Goal: Check status: Check status

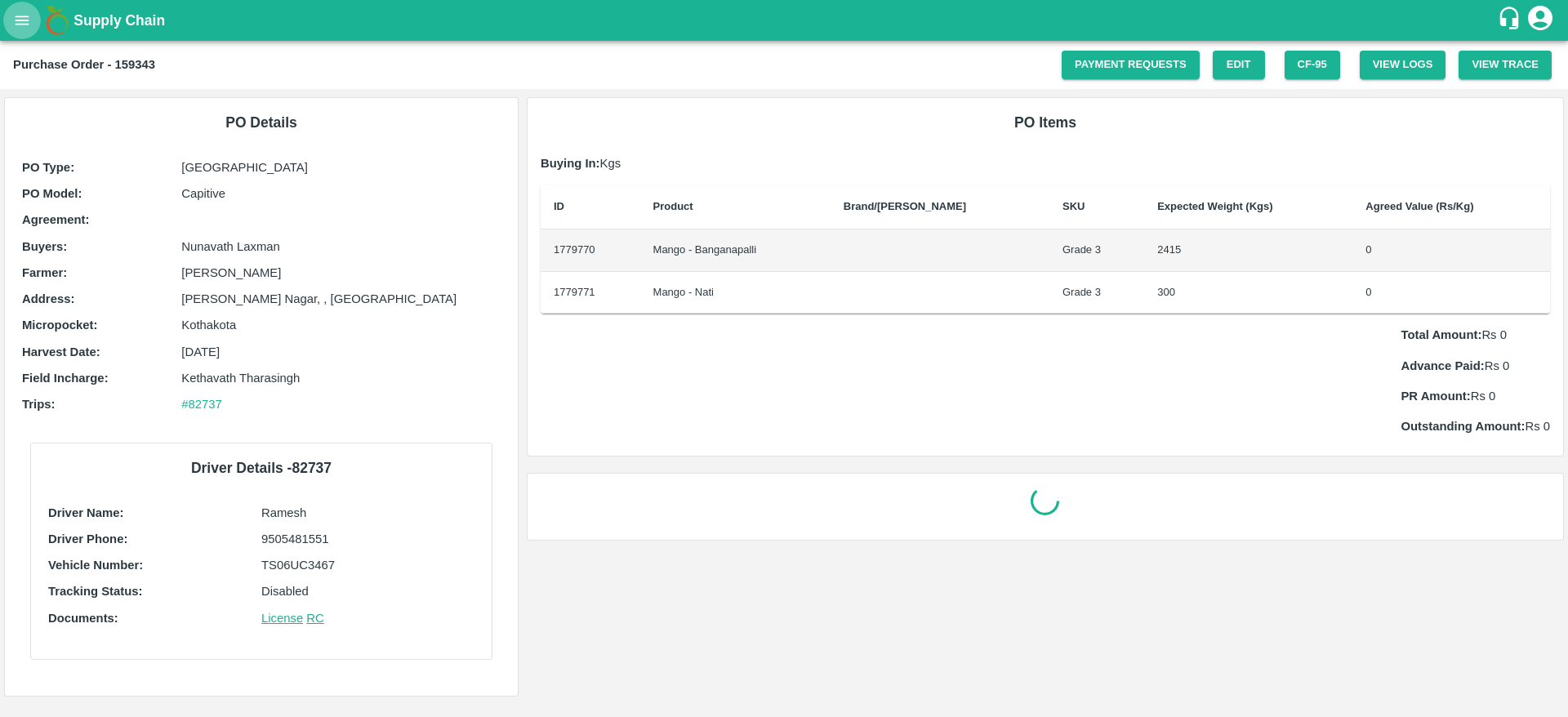
click at [26, 26] on icon "open drawer" at bounding box center [22, 21] width 18 height 18
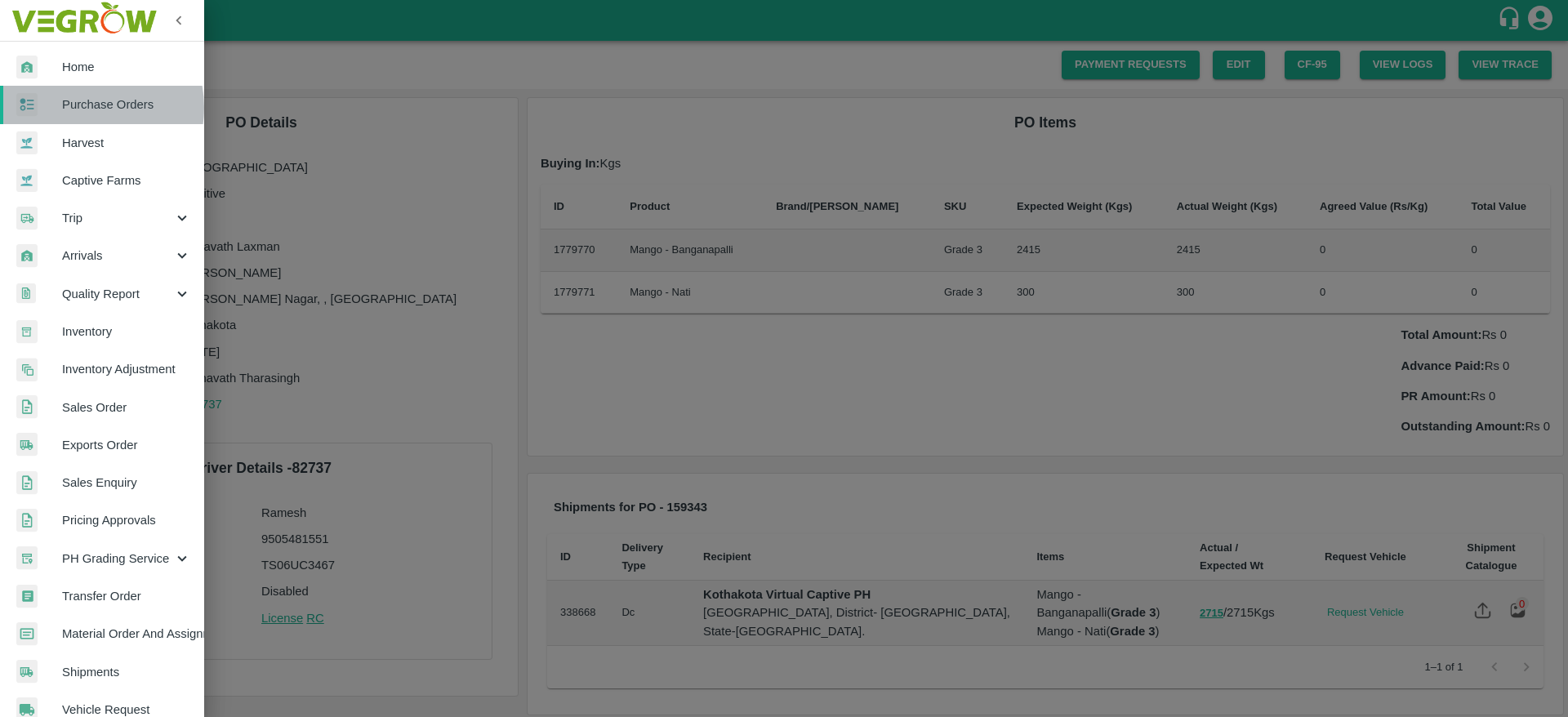
click at [85, 107] on span "Purchase Orders" at bounding box center [127, 104] width 129 height 18
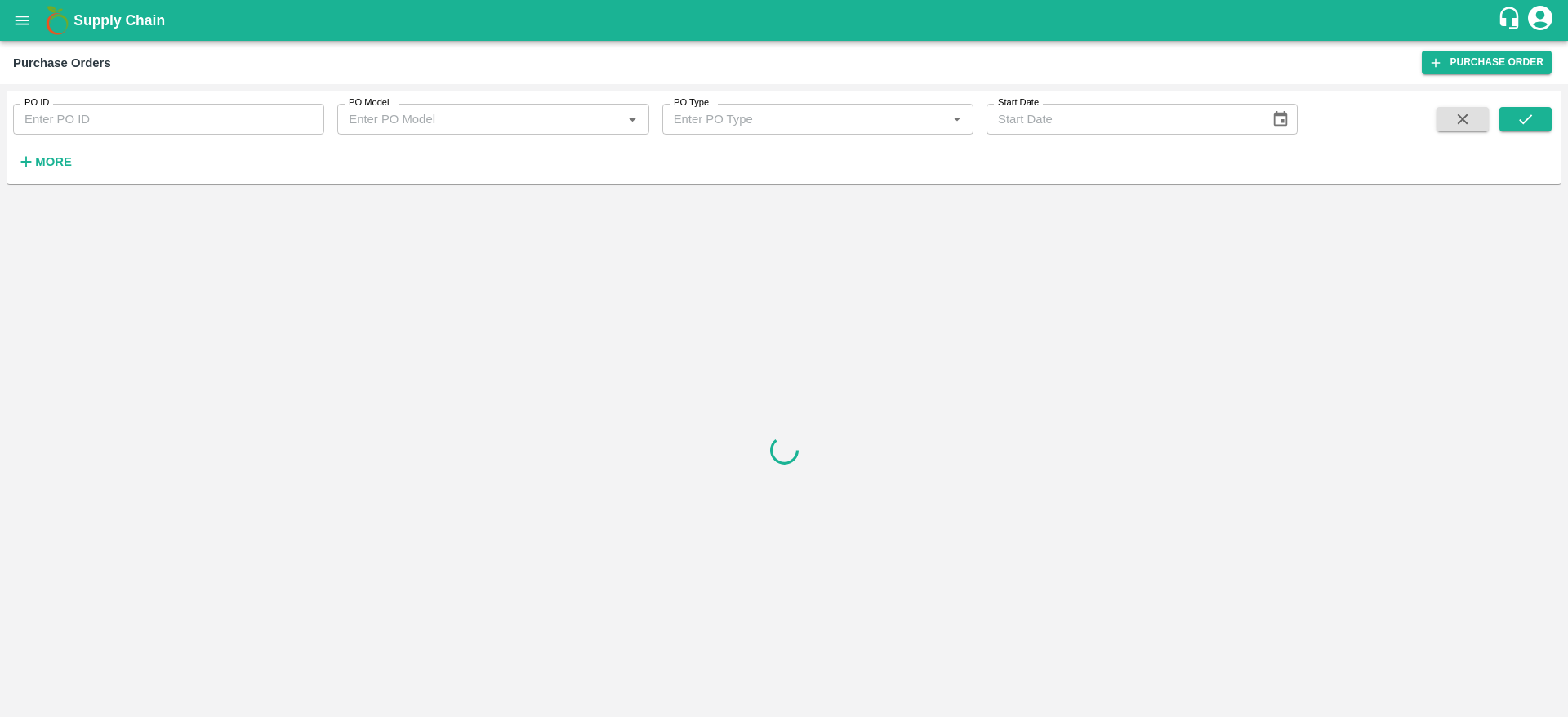
click at [85, 107] on input "PO ID" at bounding box center [168, 119] width 311 height 31
paste input "172503"
type input "172503"
click at [1541, 115] on button "submit" at bounding box center [1525, 119] width 52 height 25
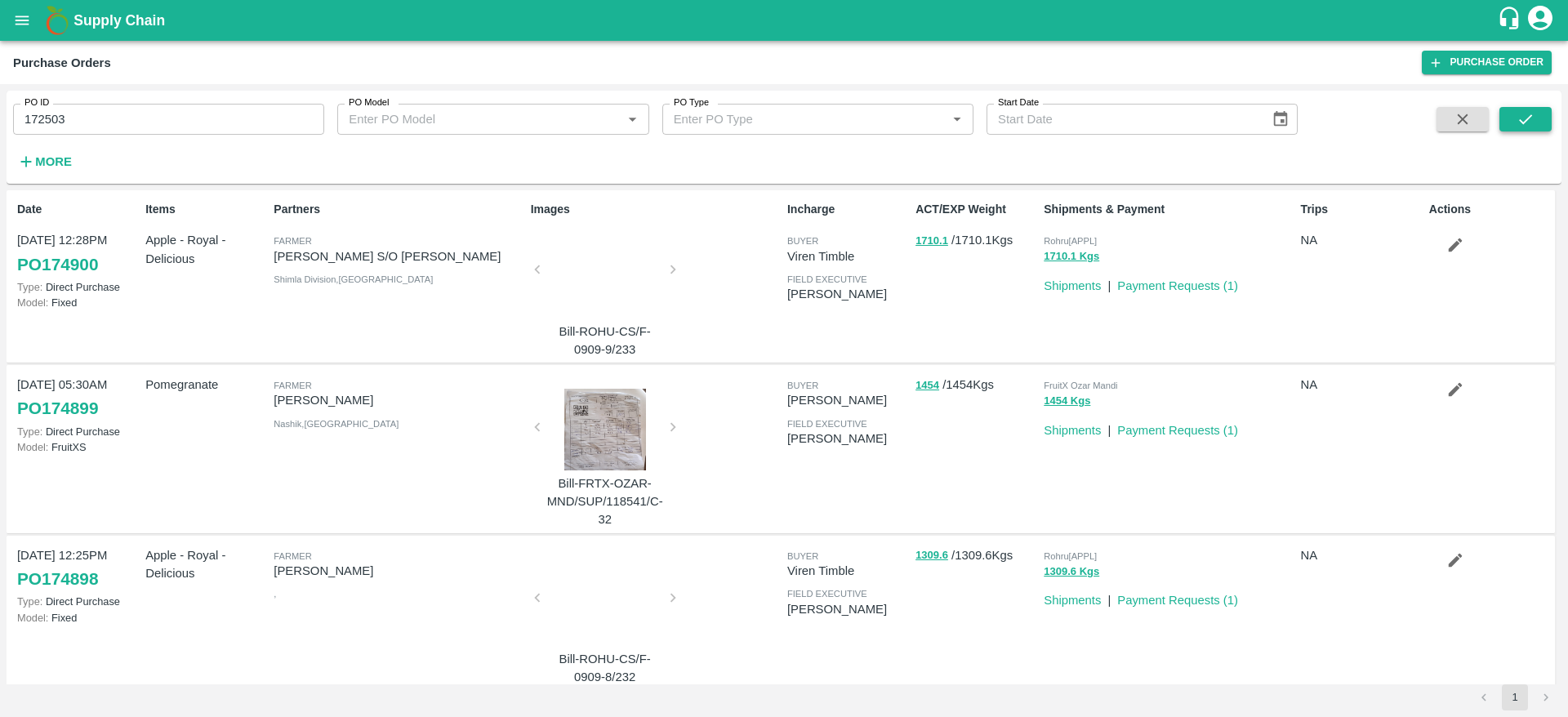
click at [1535, 126] on button "submit" at bounding box center [1525, 119] width 52 height 25
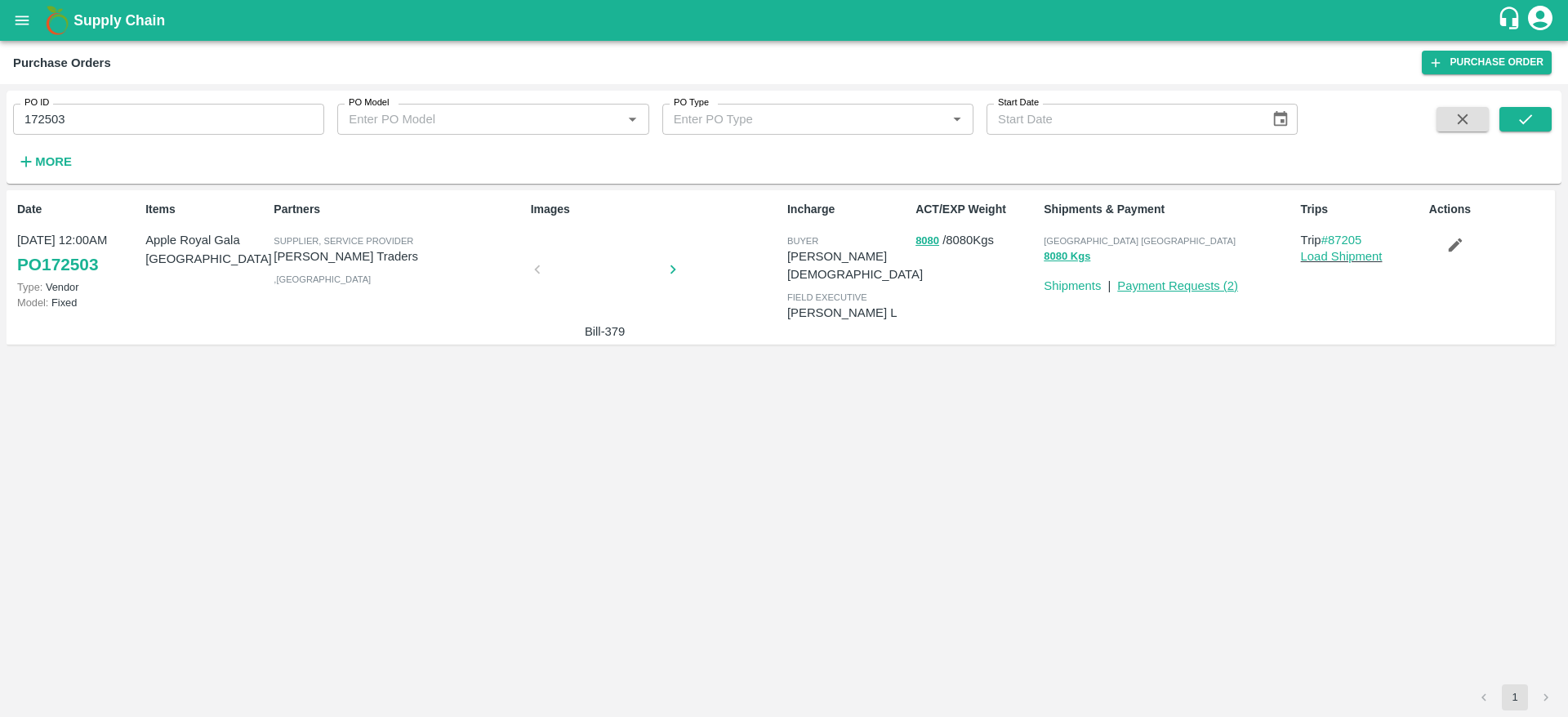
click at [1208, 284] on link "Payment Requests ( 2 )" at bounding box center [1178, 285] width 121 height 13
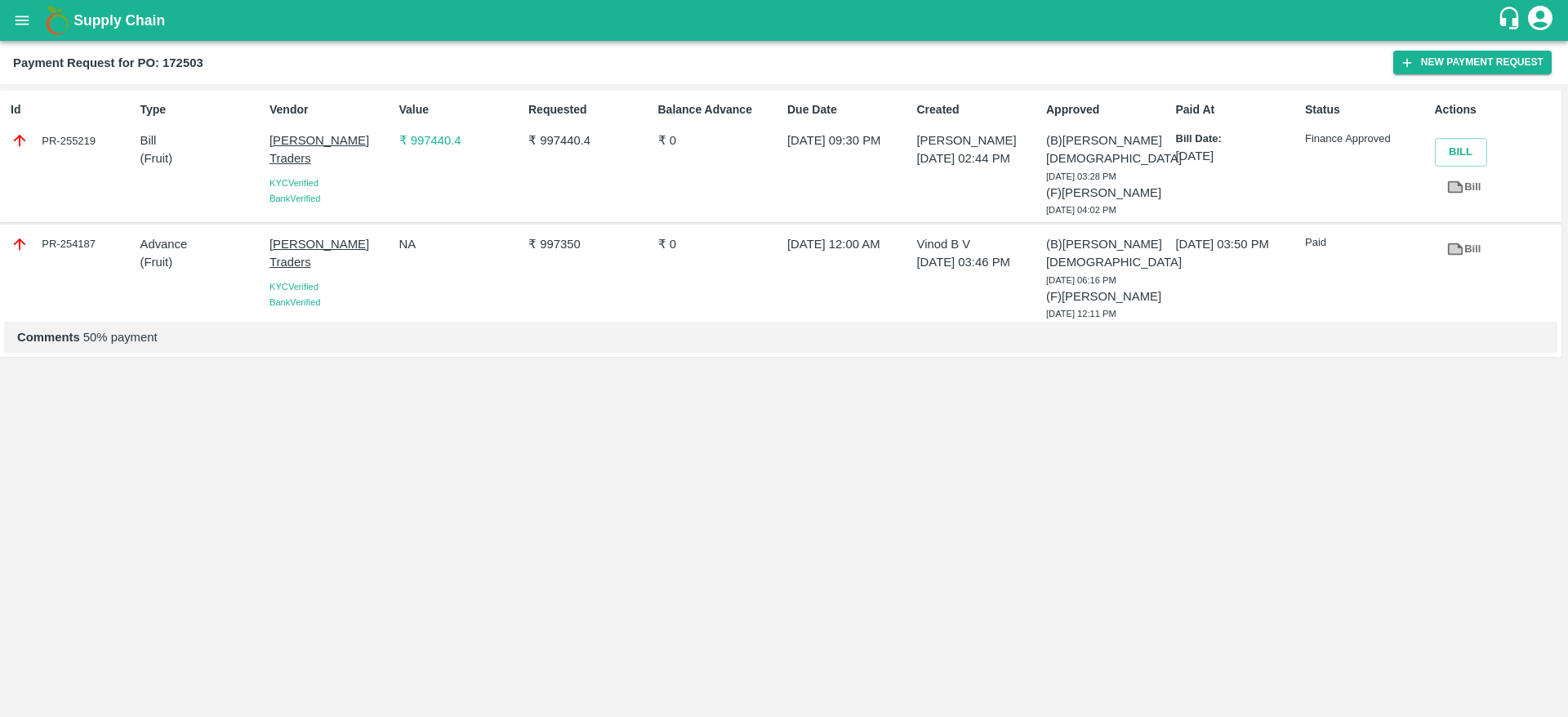
click at [1456, 187] on icon at bounding box center [1456, 186] width 12 height 9
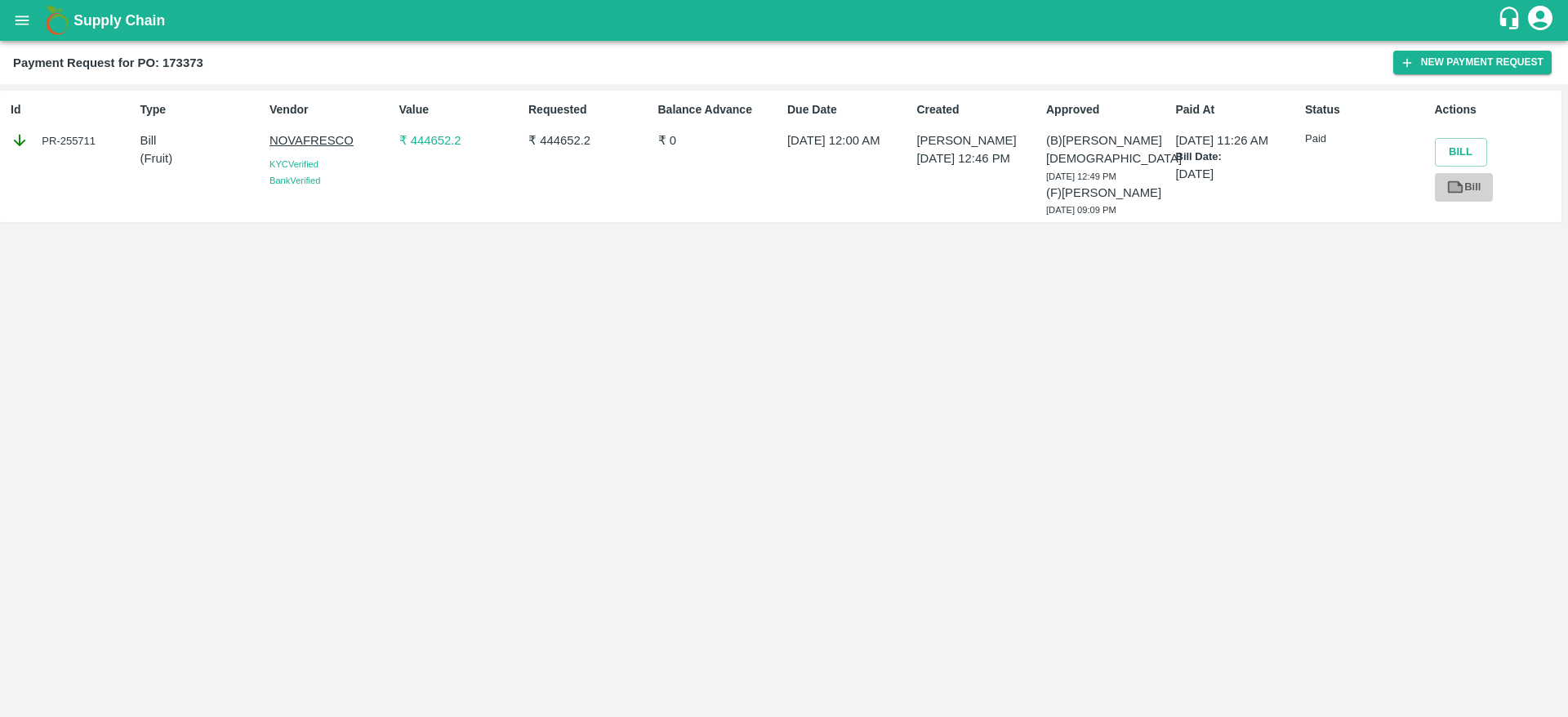
click at [1463, 190] on icon at bounding box center [1456, 187] width 16 height 12
click at [25, 26] on icon "open drawer" at bounding box center [22, 21] width 18 height 18
click at [433, 138] on p "₹ 444652.2" at bounding box center [461, 141] width 123 height 18
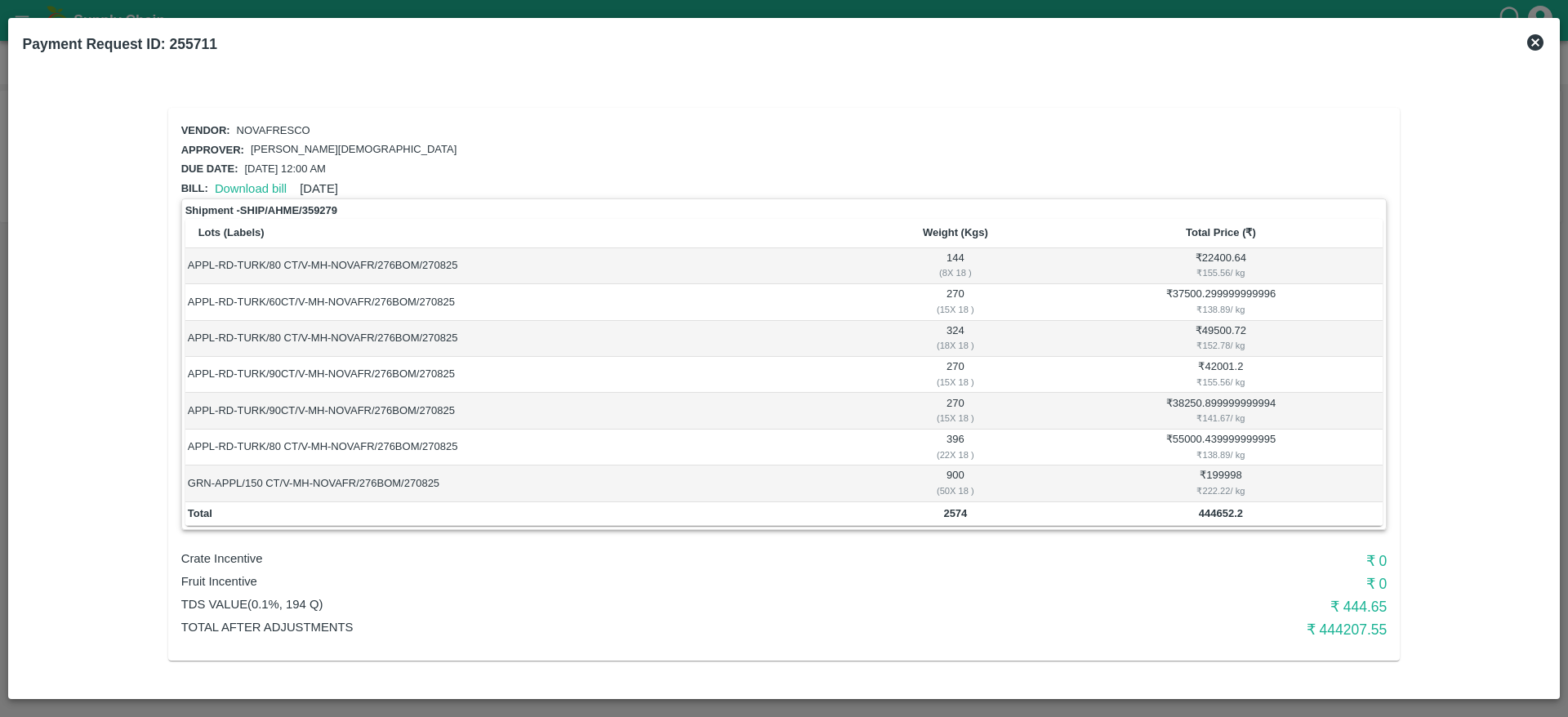
click at [197, 53] on h2 "Payment Request ID: 255711" at bounding box center [119, 44] width 207 height 36
click at [437, 338] on td "APPL-RD-TURK/80 CT/V-MH-NOVAFR/276BOM/270825" at bounding box center [519, 339] width 668 height 36
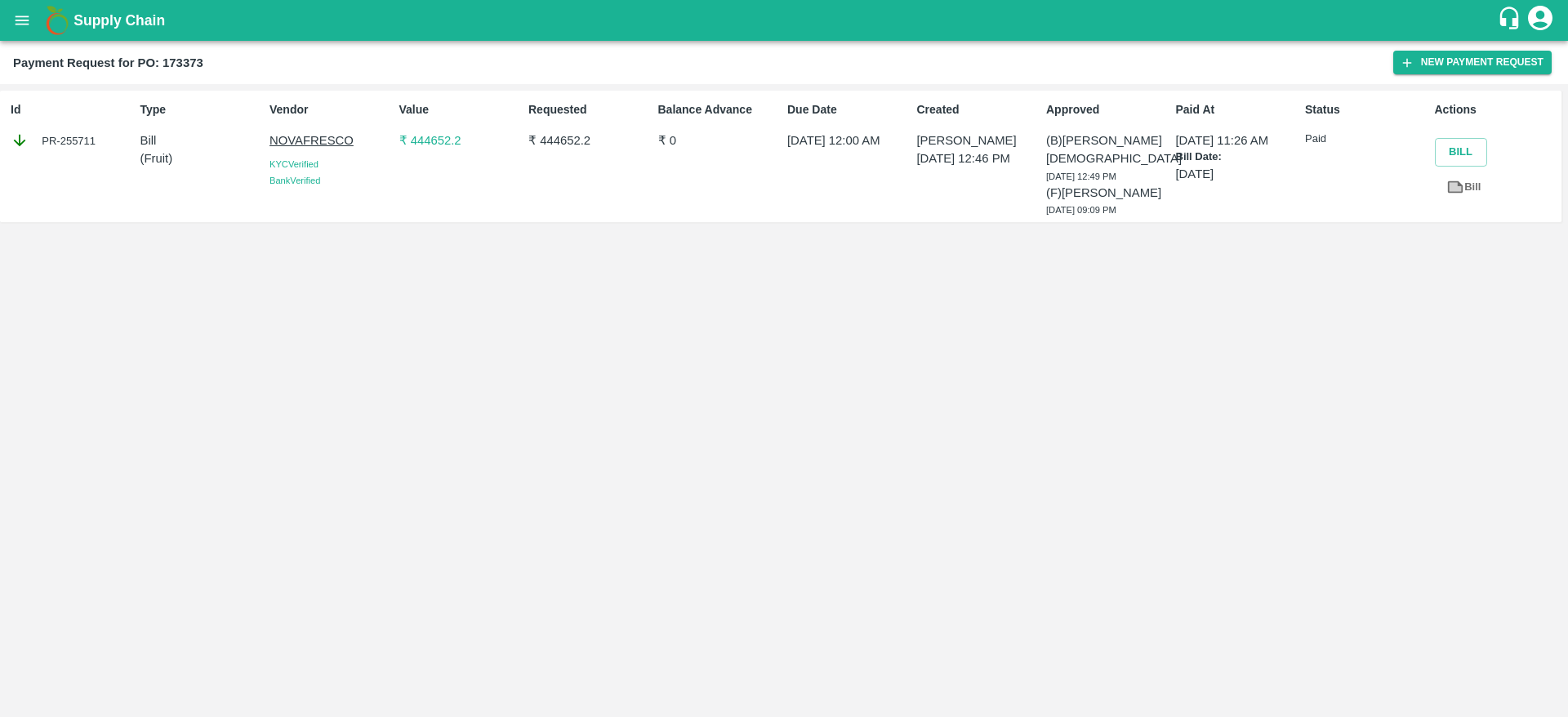
click at [34, 22] on button "open drawer" at bounding box center [22, 21] width 38 height 38
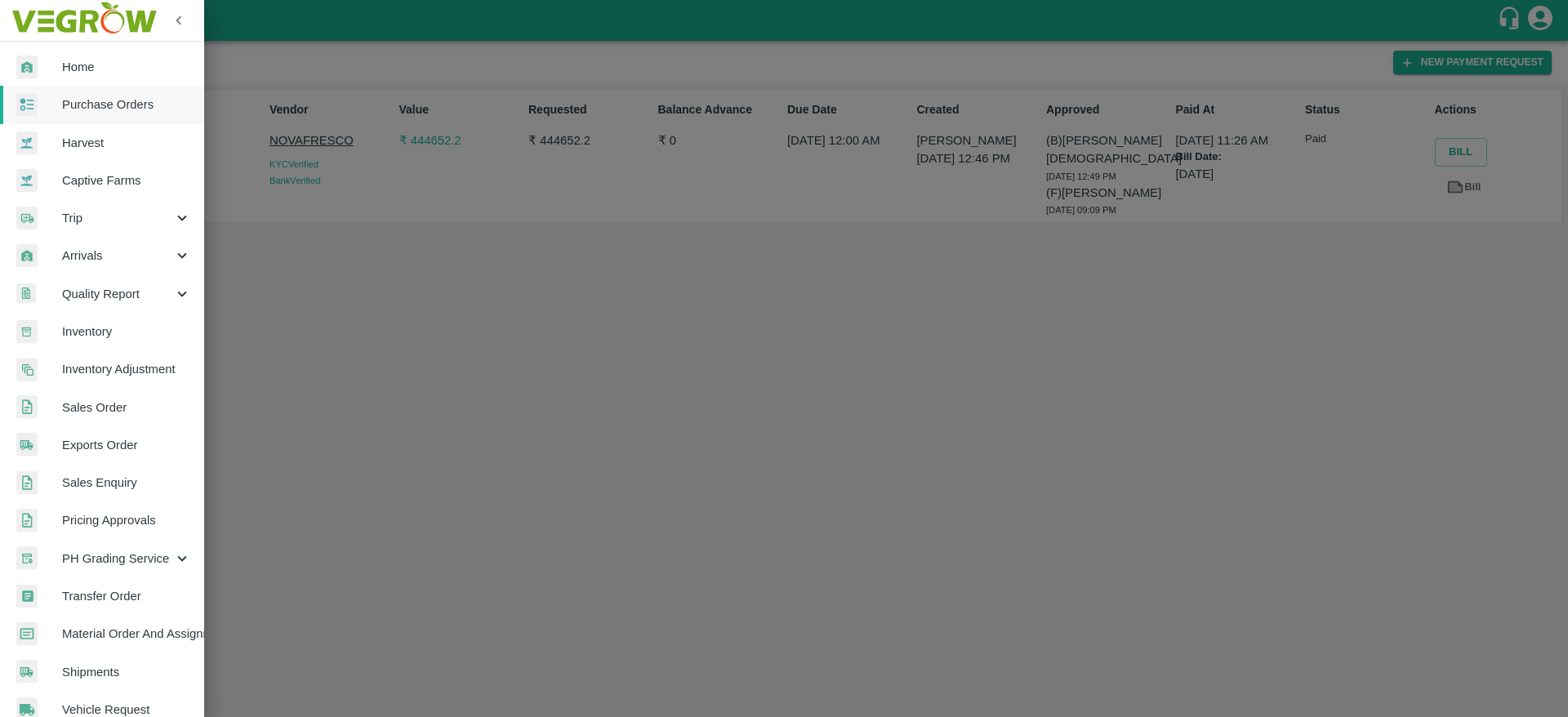
click at [94, 100] on span "Purchase Orders" at bounding box center [127, 104] width 129 height 18
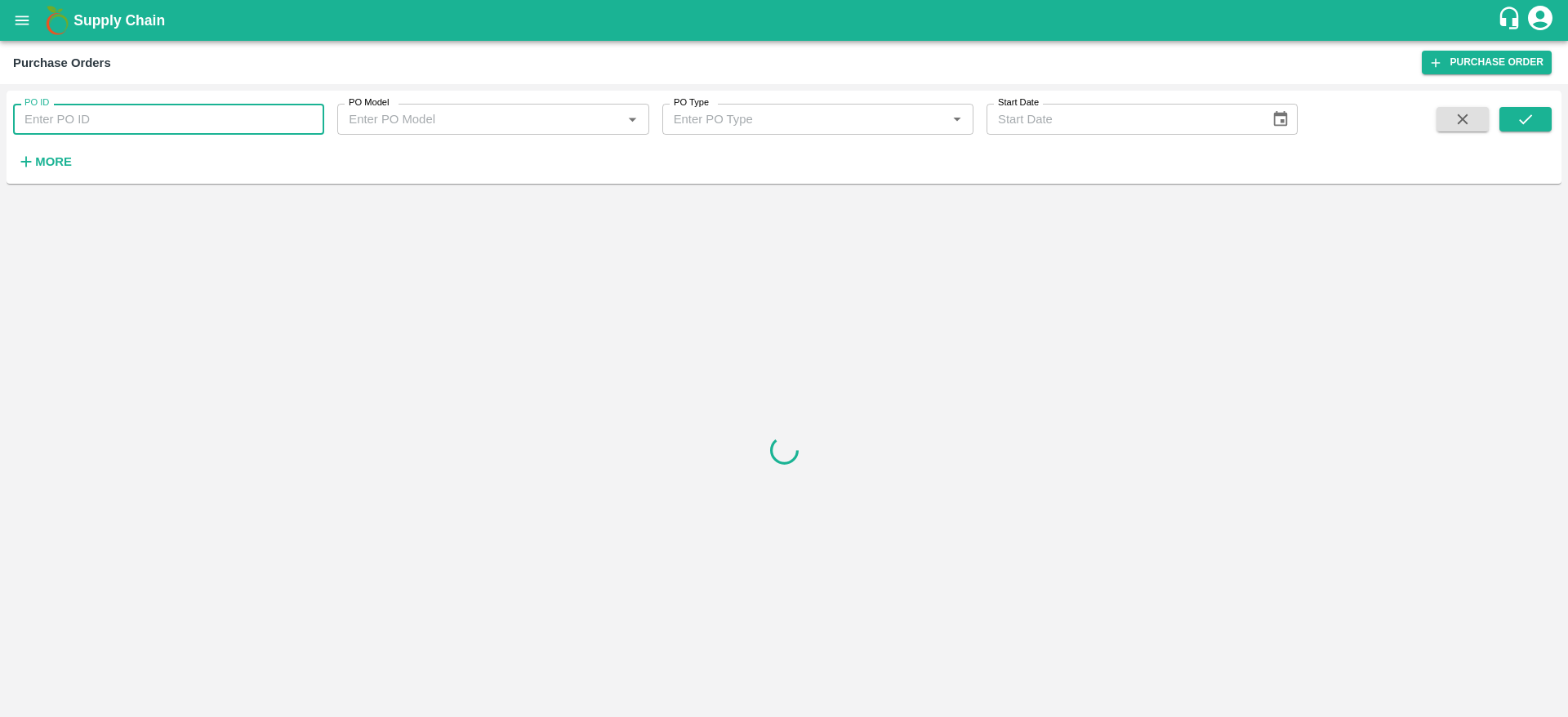
click at [101, 124] on input "PO ID" at bounding box center [168, 119] width 311 height 31
paste input "173368"
click at [1518, 124] on icon "submit" at bounding box center [1525, 119] width 18 height 18
click at [200, 121] on input "173368" at bounding box center [168, 119] width 311 height 31
type input "173368"
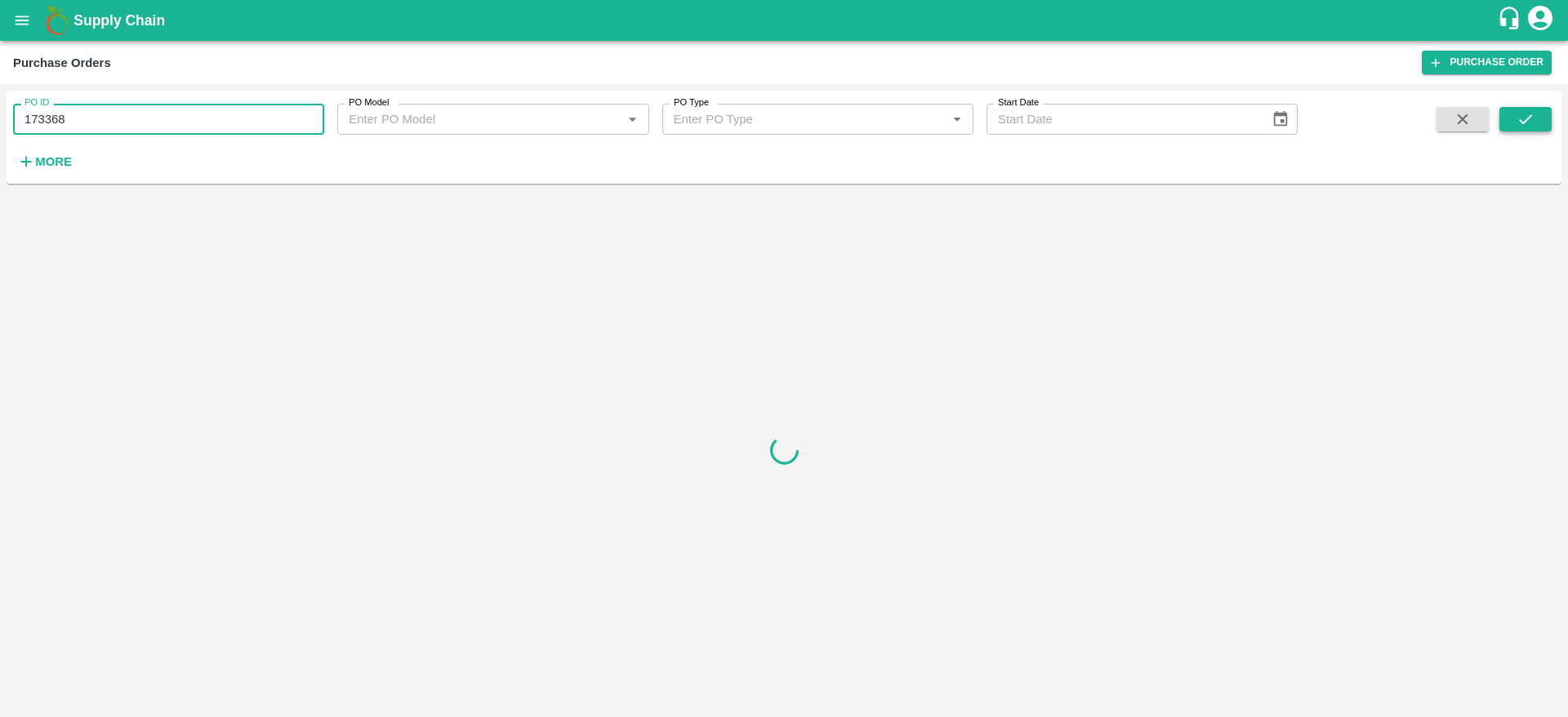
click at [1516, 124] on button "submit" at bounding box center [1525, 119] width 52 height 25
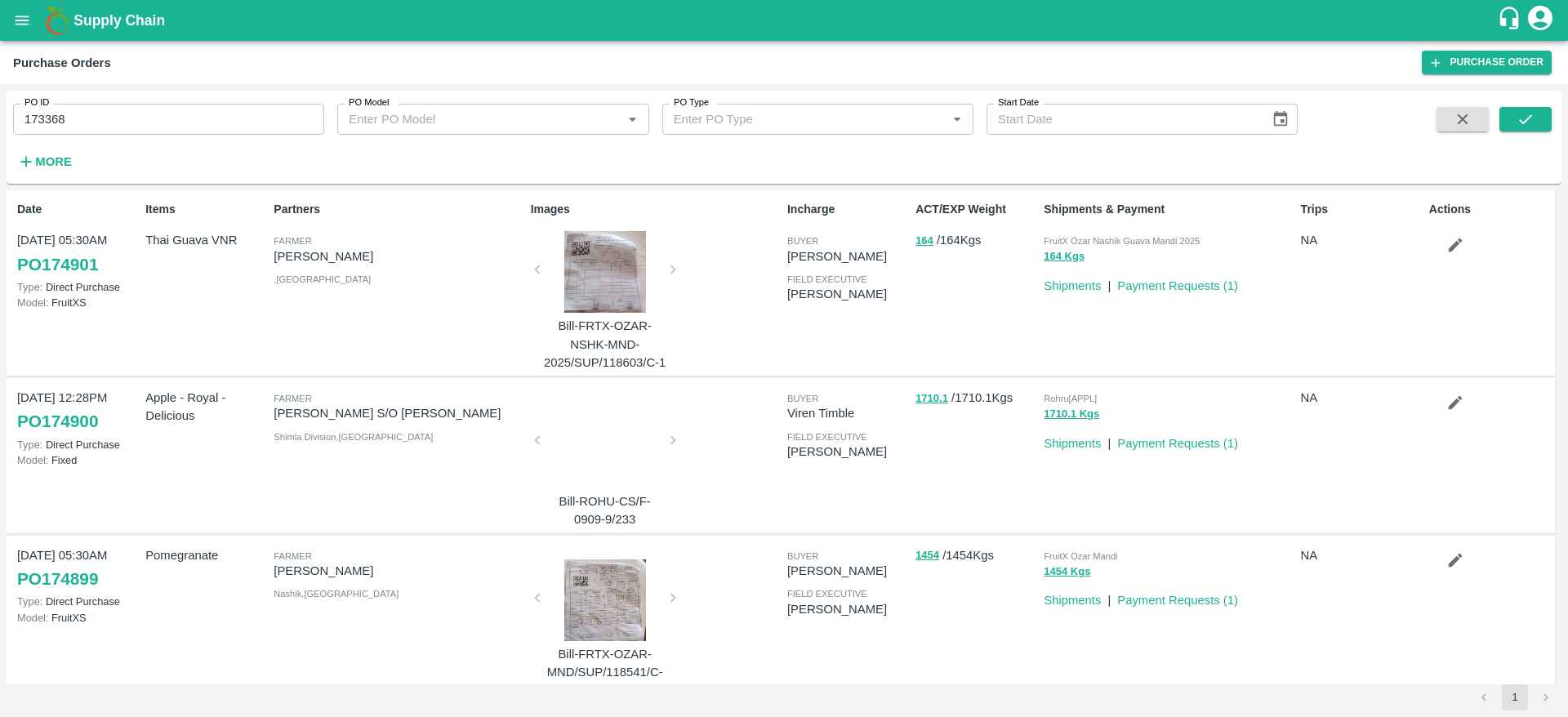
click at [175, 128] on input "173368" at bounding box center [168, 119] width 311 height 31
click at [1552, 117] on div "PO ID 173368 PO ID PO Model PO Model   * PO Type PO Type   * Start Date Start D…" at bounding box center [784, 137] width 1555 height 80
click at [1529, 121] on icon "submit" at bounding box center [1525, 119] width 18 height 18
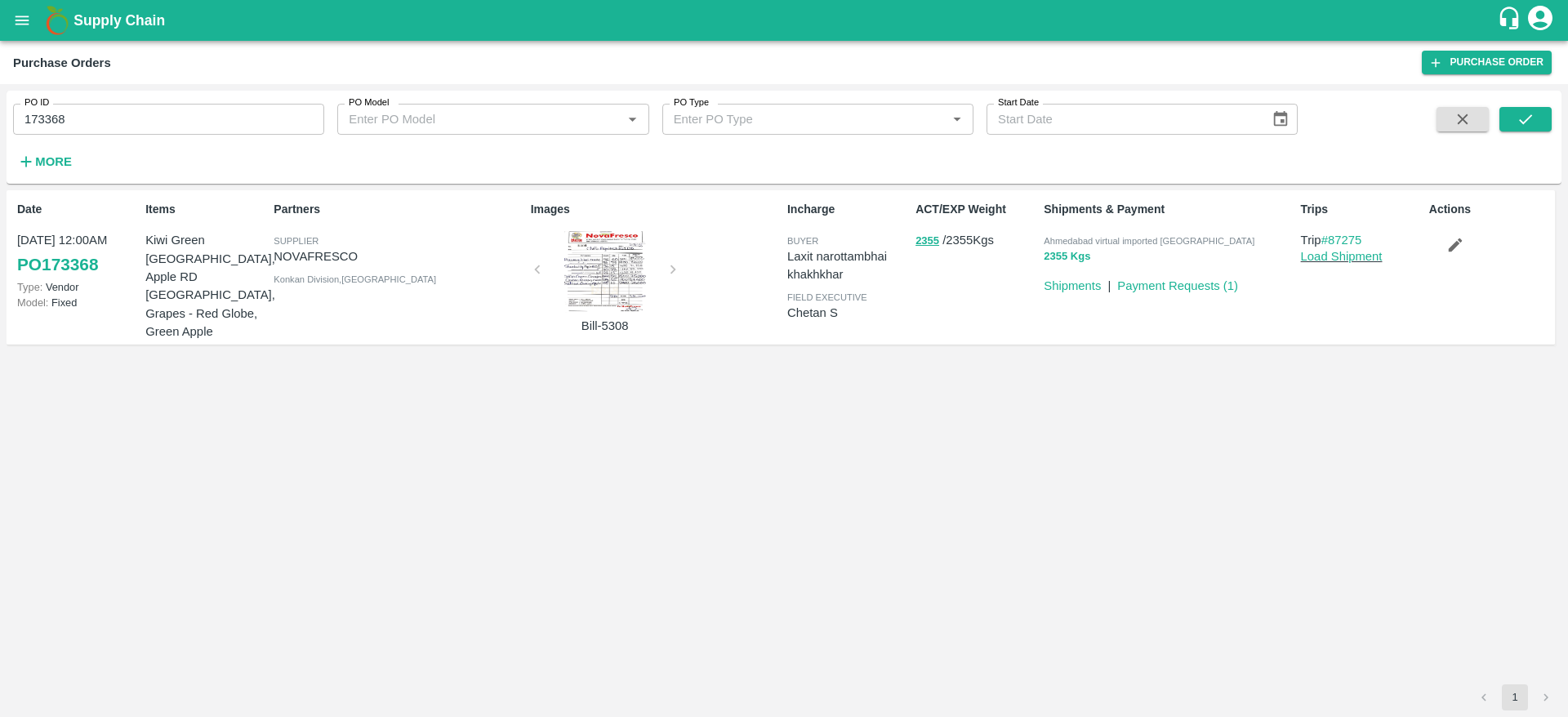
click at [1075, 261] on button "2355 Kgs" at bounding box center [1067, 256] width 47 height 19
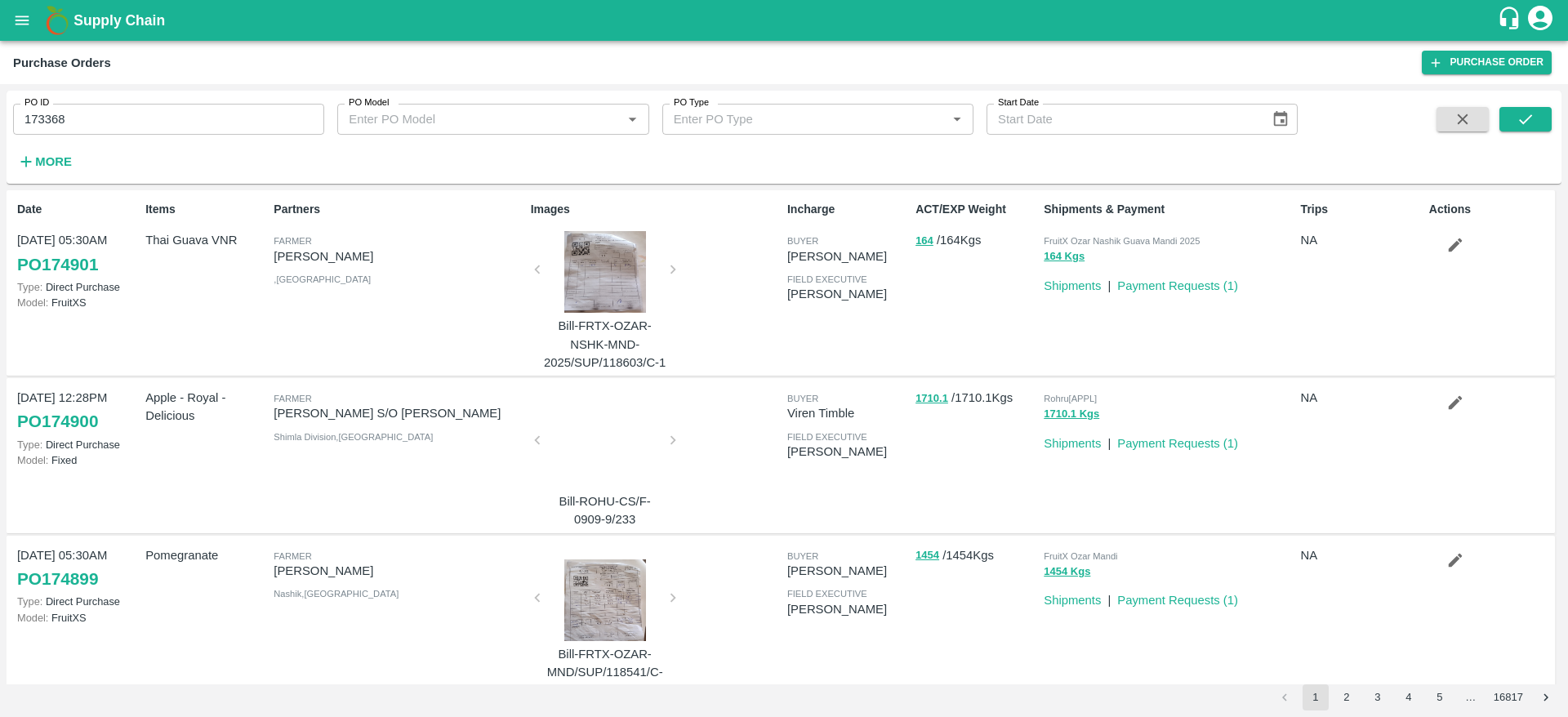
click at [109, 124] on input "173368" at bounding box center [168, 119] width 311 height 31
click at [1530, 121] on icon "submit" at bounding box center [1525, 119] width 18 height 18
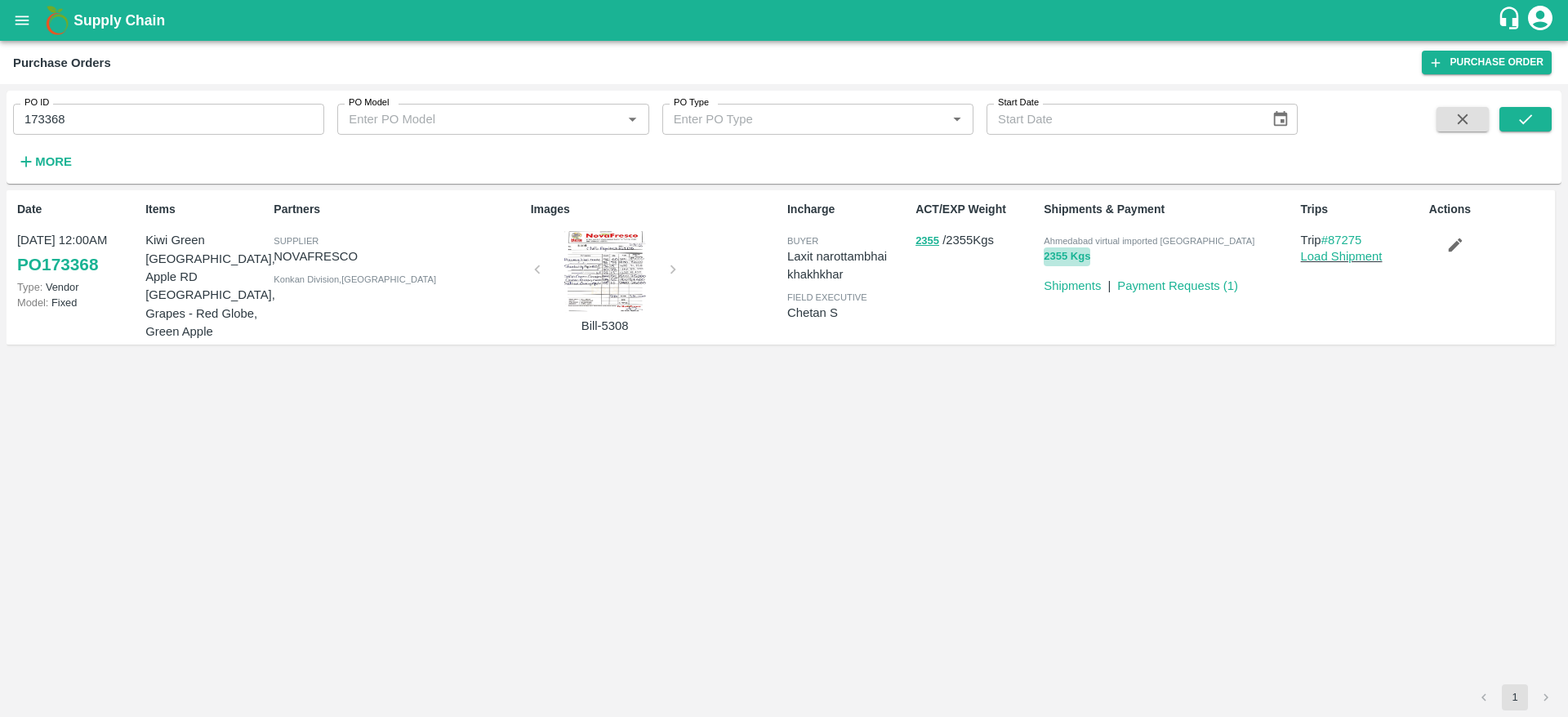
click at [1063, 253] on button "2355 Kgs" at bounding box center [1067, 256] width 47 height 19
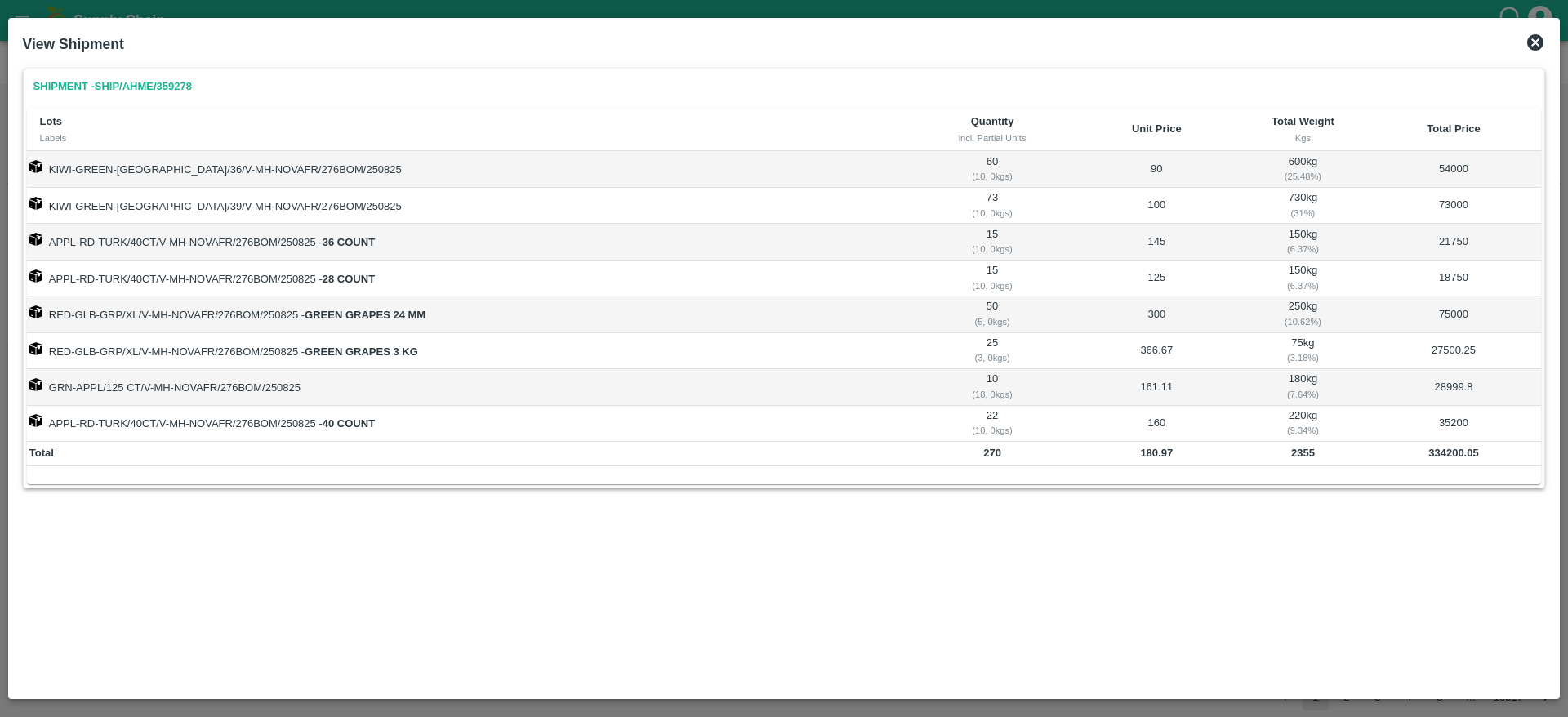
drag, startPoint x: 207, startPoint y: 95, endPoint x: 162, endPoint y: 89, distance: 45.4
click at [162, 89] on div "Shipment - SHIP/AHME/359278" at bounding box center [784, 86] width 1516 height 29
click at [180, 90] on link "Shipment - SHIP/AHME/359278" at bounding box center [112, 86] width 171 height 29
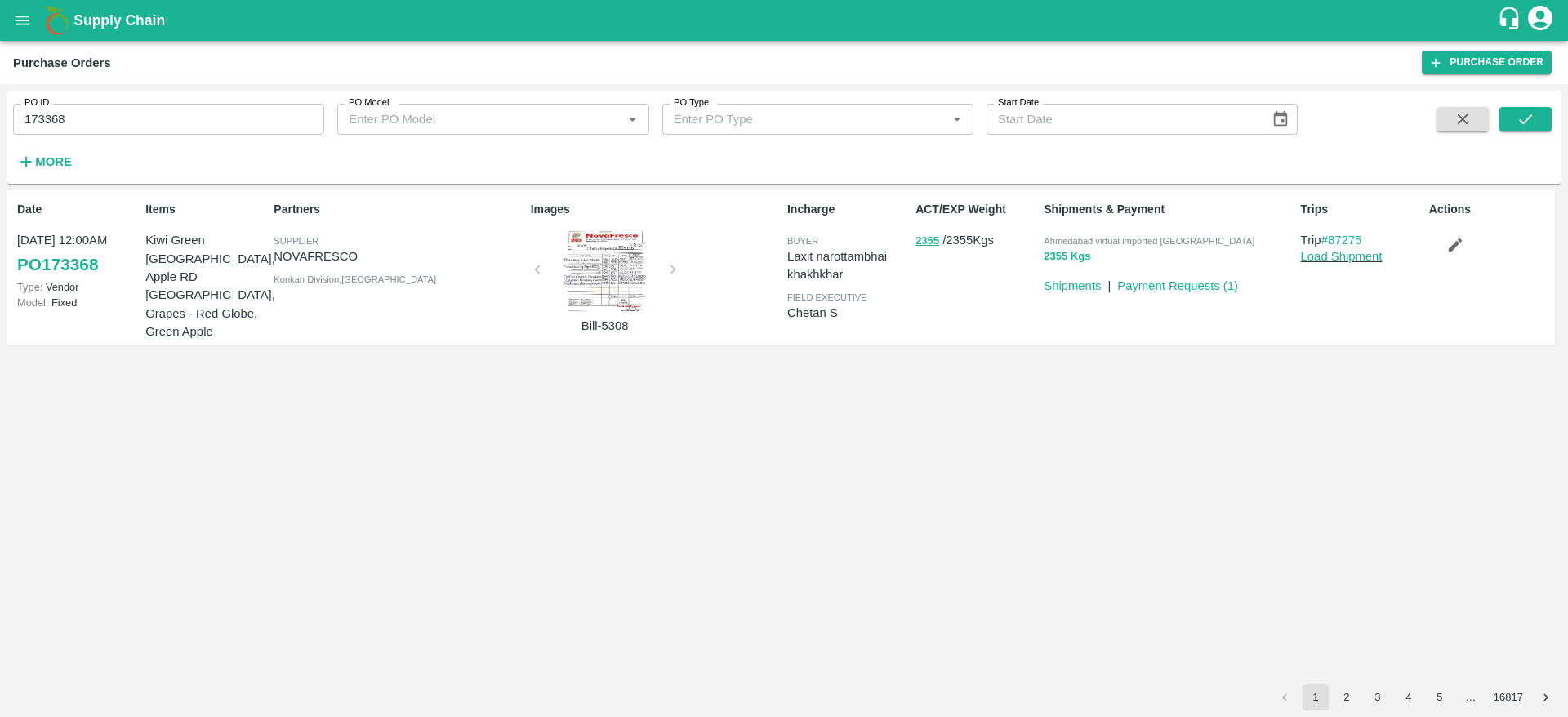
click at [213, 109] on input "173368" at bounding box center [168, 119] width 311 height 31
paste input "text"
type input "173572"
click at [1533, 119] on icon "submit" at bounding box center [1525, 119] width 18 height 18
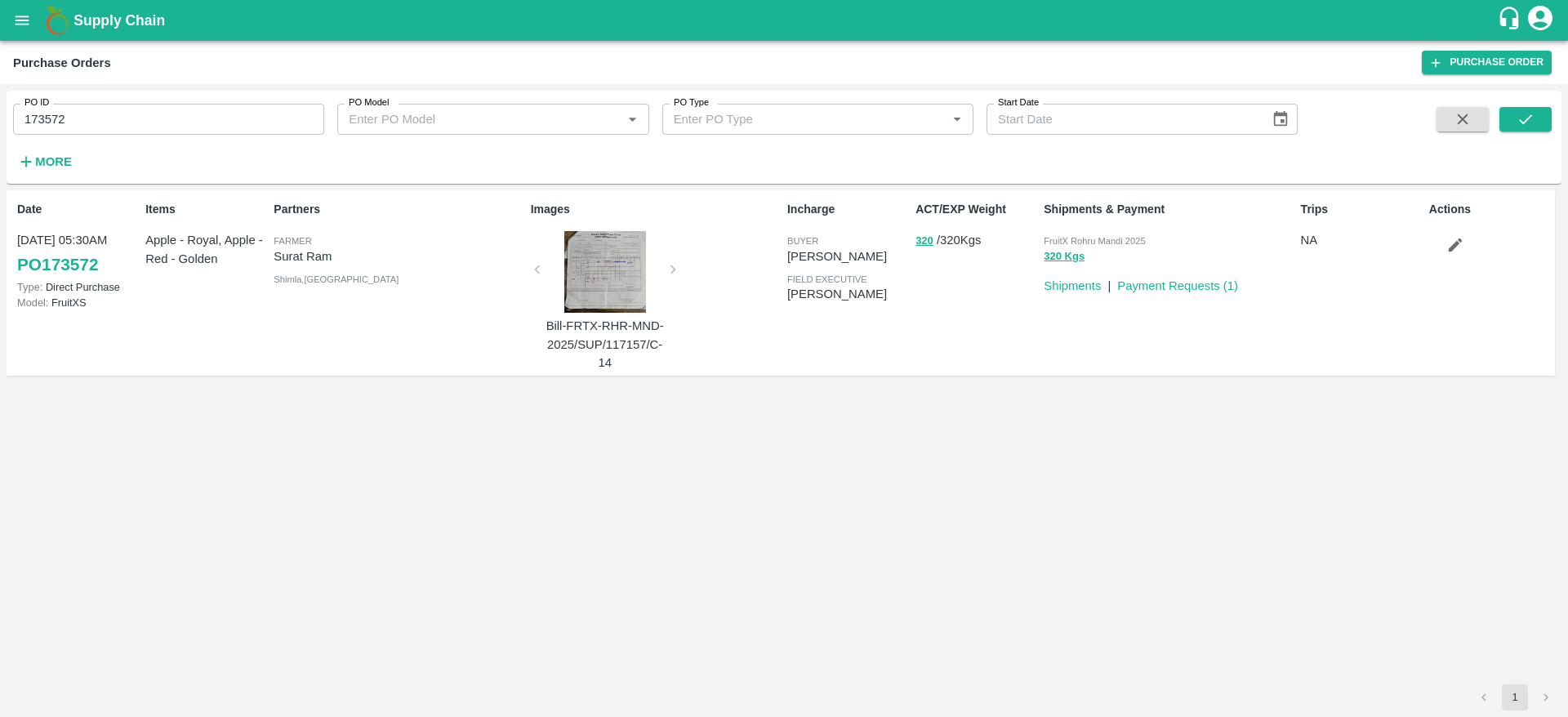
click at [595, 251] on div at bounding box center [605, 271] width 123 height 81
click at [1222, 283] on link "Payment Requests ( 1 )" at bounding box center [1178, 285] width 121 height 13
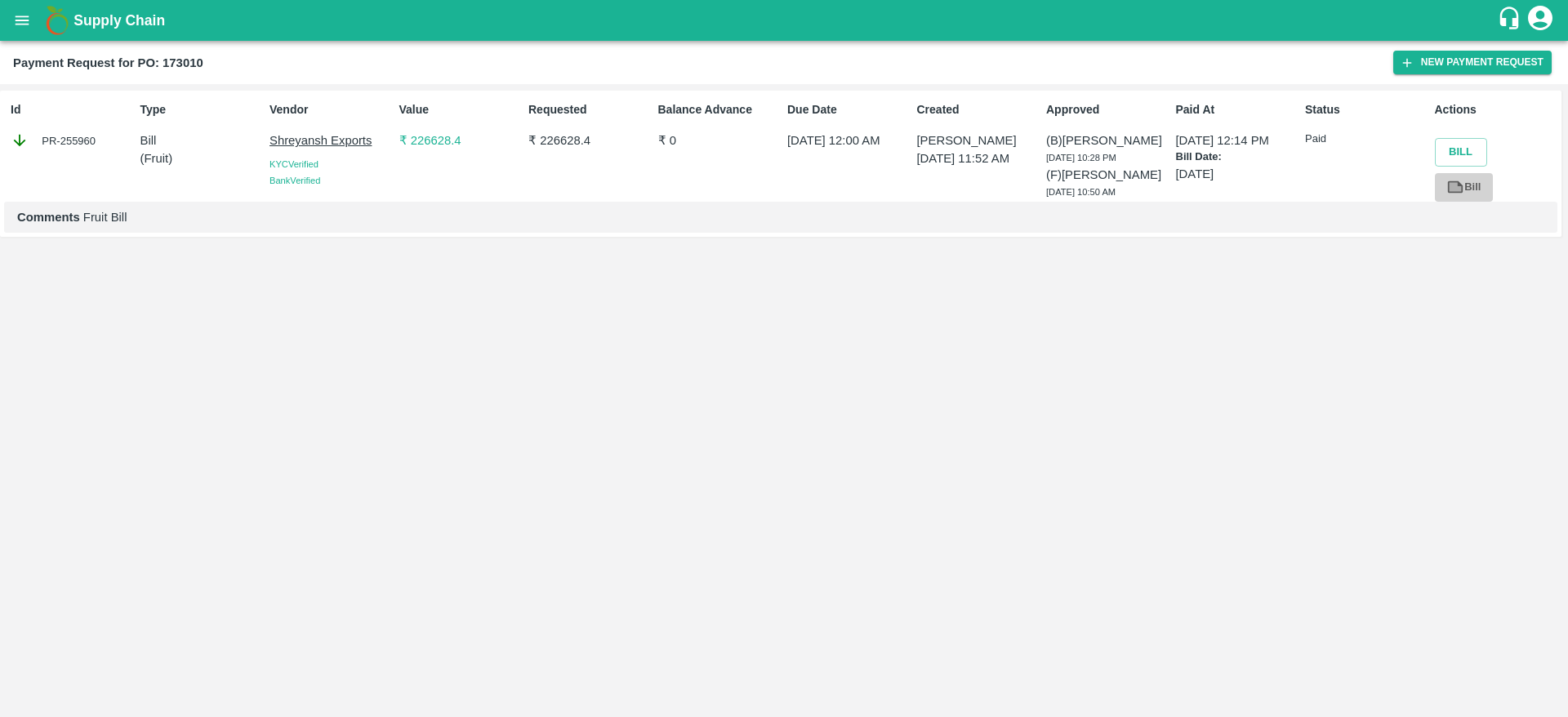
click at [1470, 184] on link "Bill" at bounding box center [1464, 187] width 58 height 29
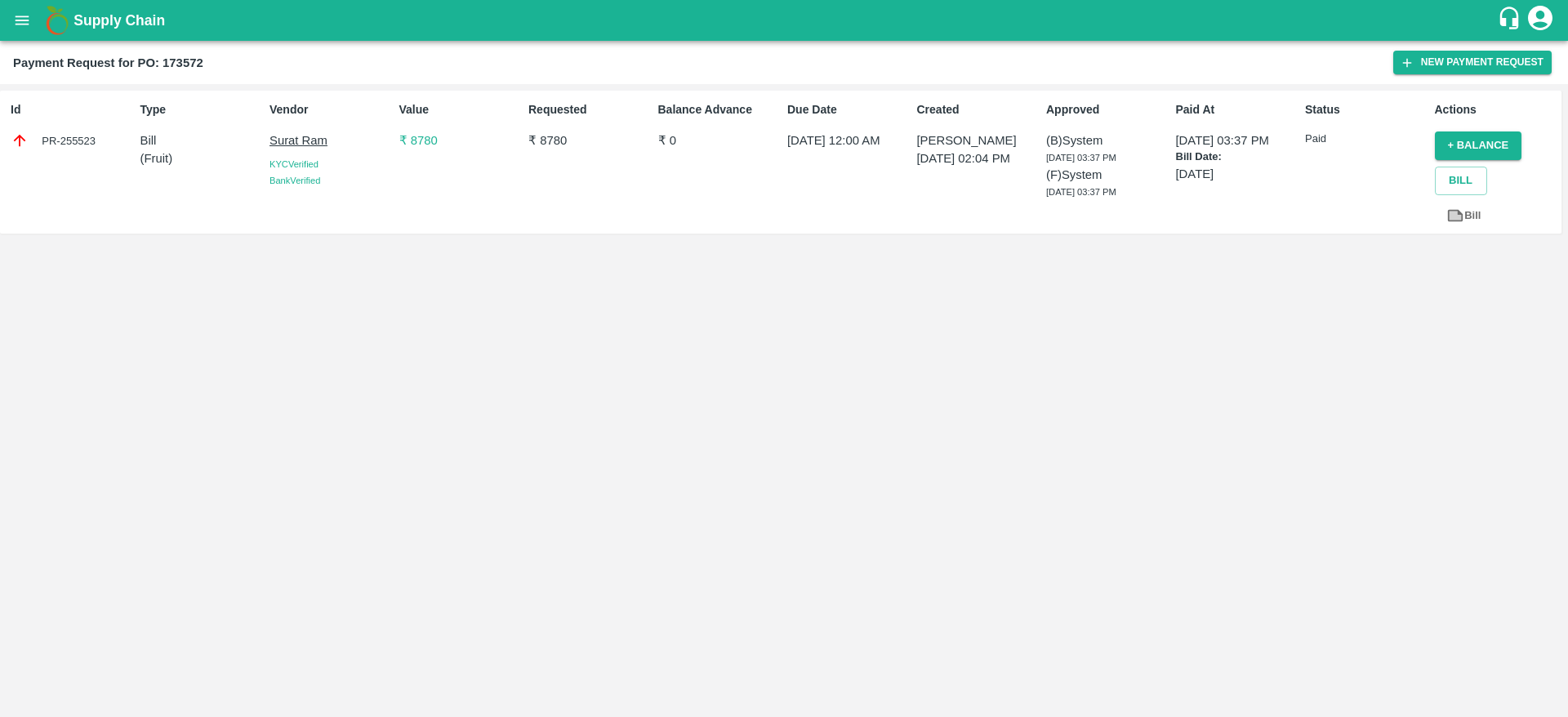
click at [1457, 213] on icon at bounding box center [1456, 215] width 12 height 9
click at [1465, 216] on link "Bill" at bounding box center [1464, 216] width 58 height 29
click at [1455, 208] on icon at bounding box center [1455, 216] width 18 height 18
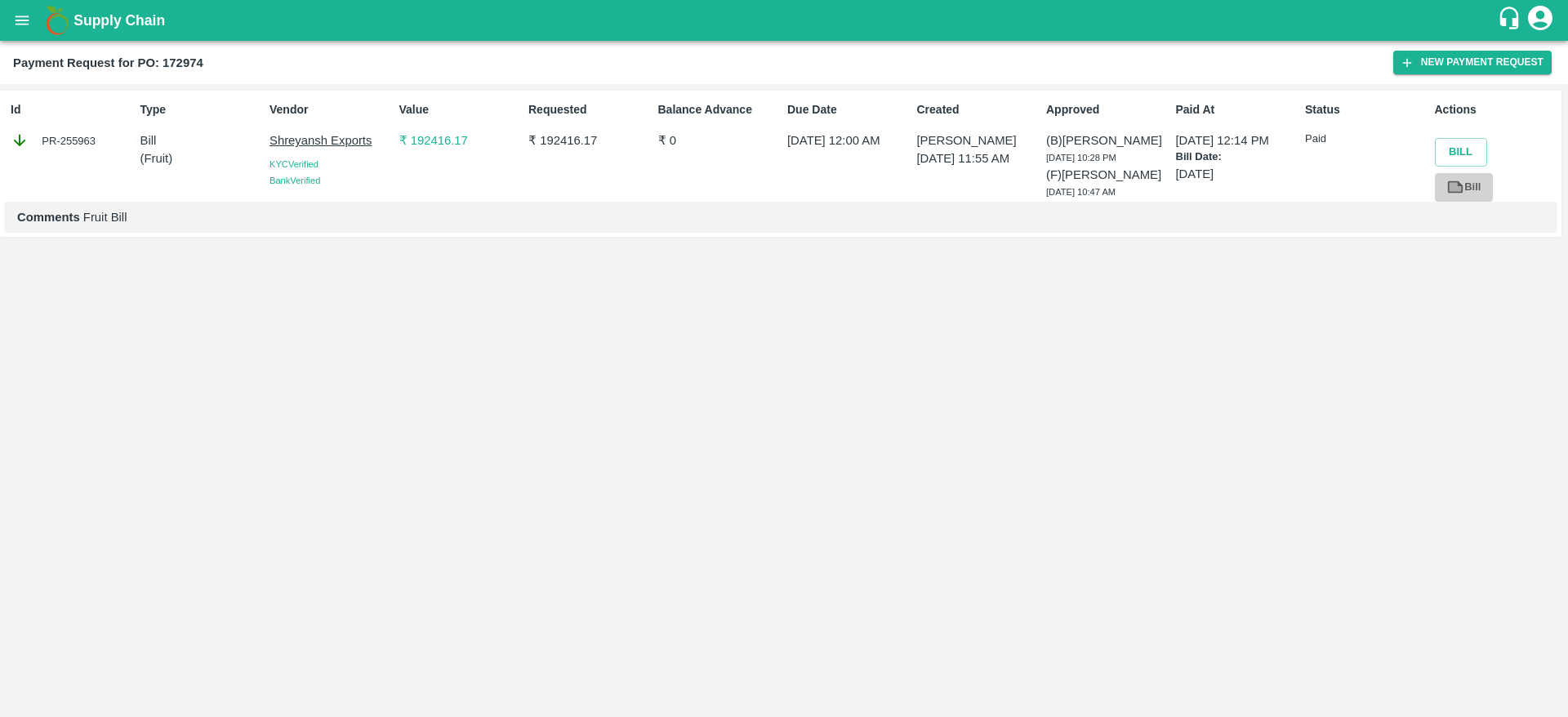
click at [1460, 184] on icon at bounding box center [1456, 187] width 16 height 12
click at [1475, 188] on link "Bill" at bounding box center [1464, 187] width 58 height 29
click at [19, 14] on icon "open drawer" at bounding box center [22, 21] width 18 height 18
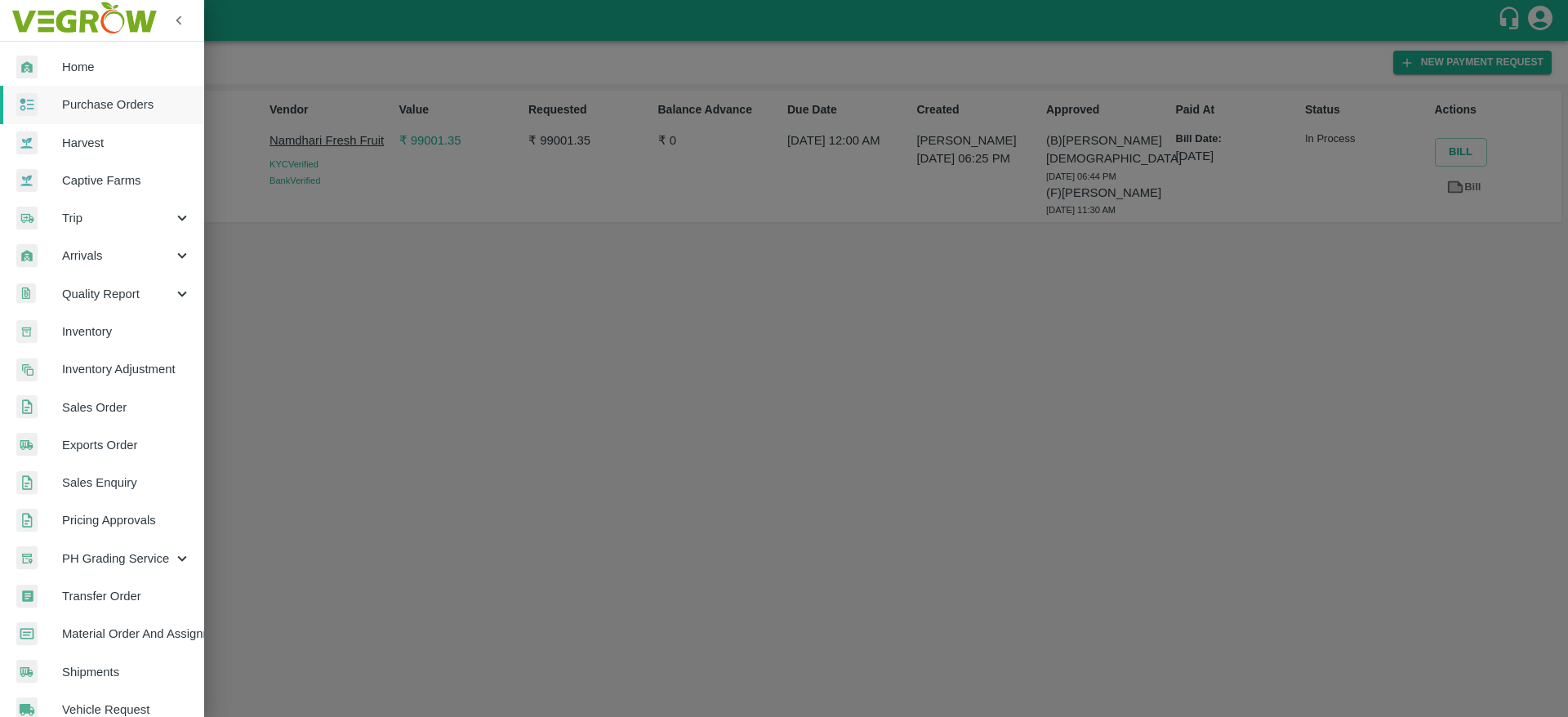
click at [91, 109] on span "Purchase Orders" at bounding box center [127, 104] width 129 height 18
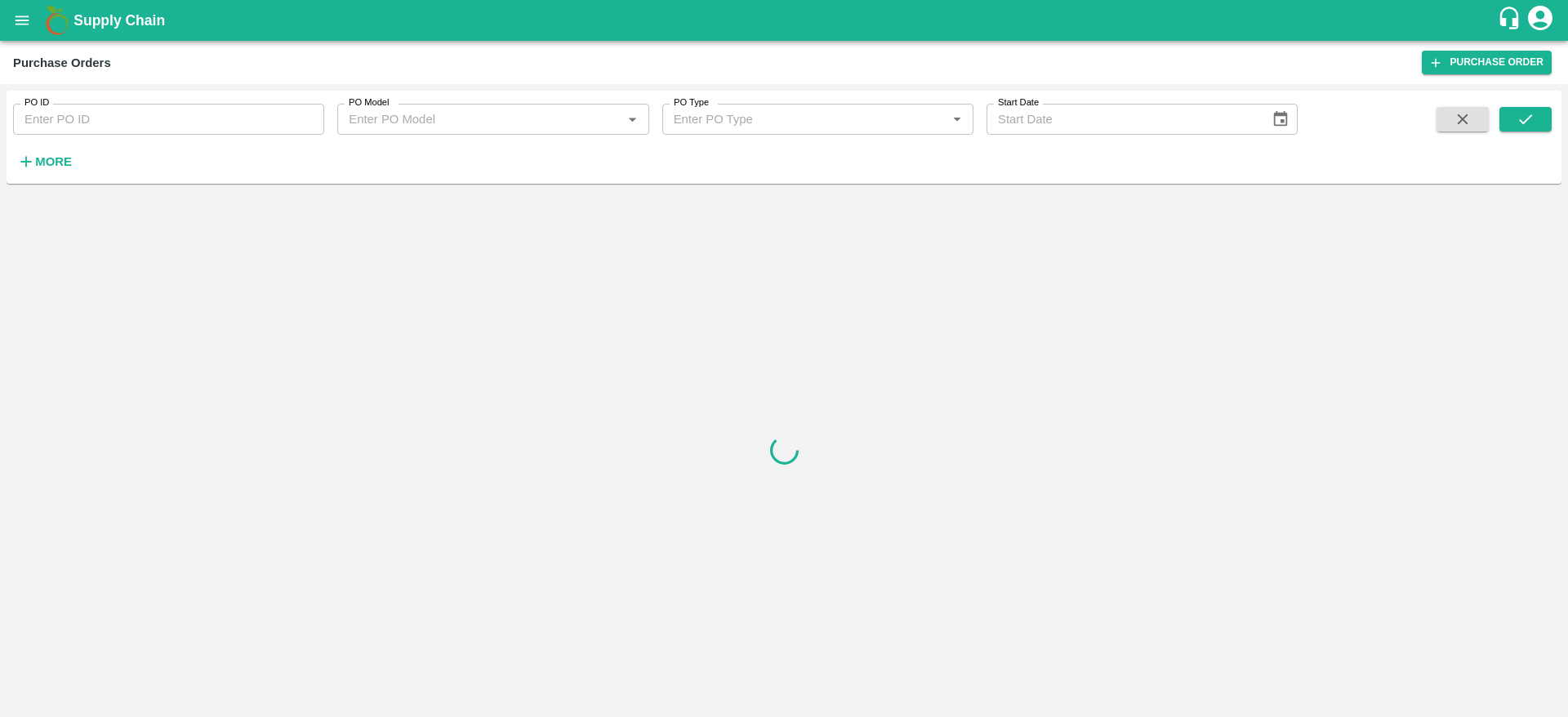
click at [137, 114] on input "PO ID" at bounding box center [168, 119] width 311 height 31
paste input "167460"
click at [1535, 130] on button "submit" at bounding box center [1525, 119] width 52 height 25
click at [193, 110] on input "167460" at bounding box center [168, 119] width 311 height 31
click at [1510, 119] on button "submit" at bounding box center [1525, 119] width 52 height 25
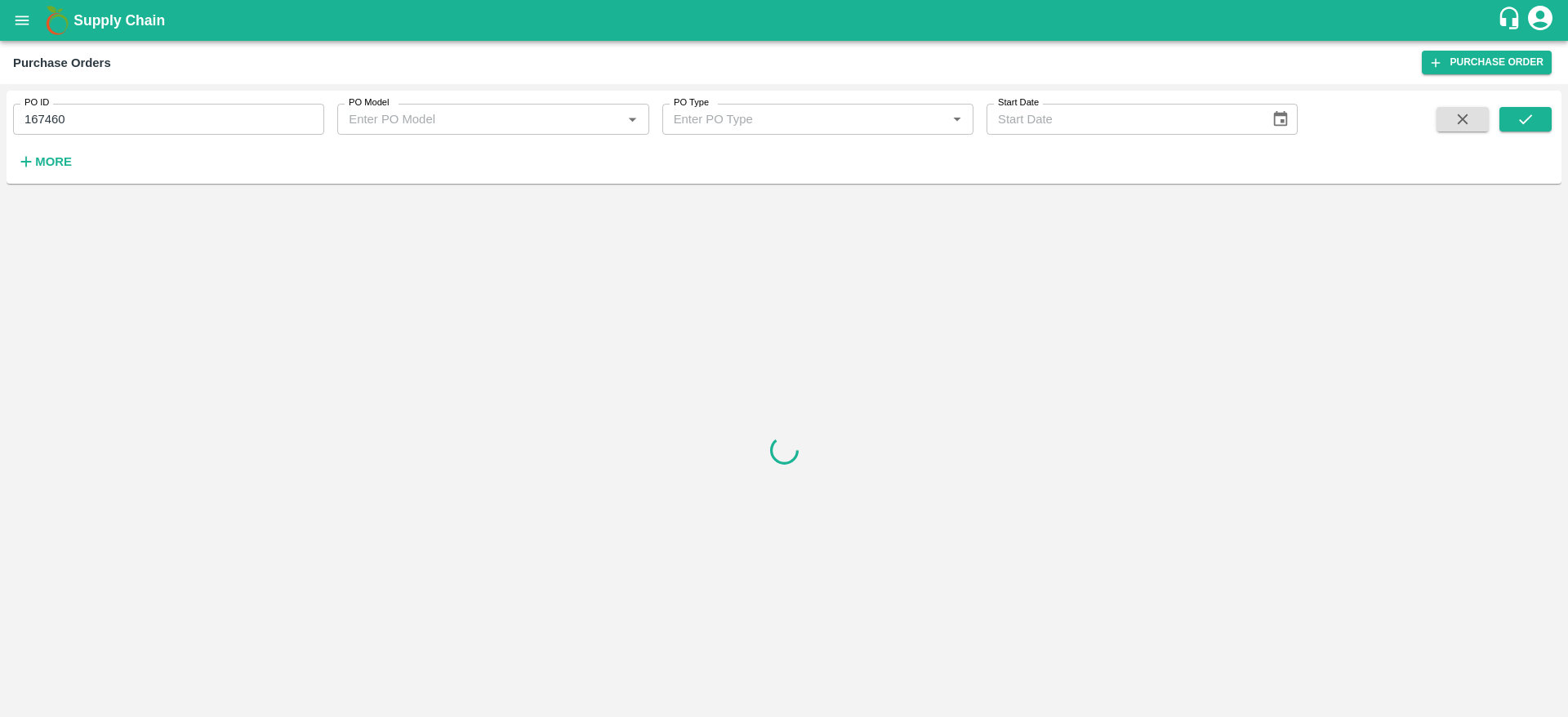
click at [167, 135] on div "PO ID 167460 PO ID PO Model PO Model   * PO Type PO Type   * Start Date Start D…" at bounding box center [649, 134] width 1298 height 85
click at [162, 125] on input "167460" at bounding box center [168, 119] width 311 height 31
type input "167460"
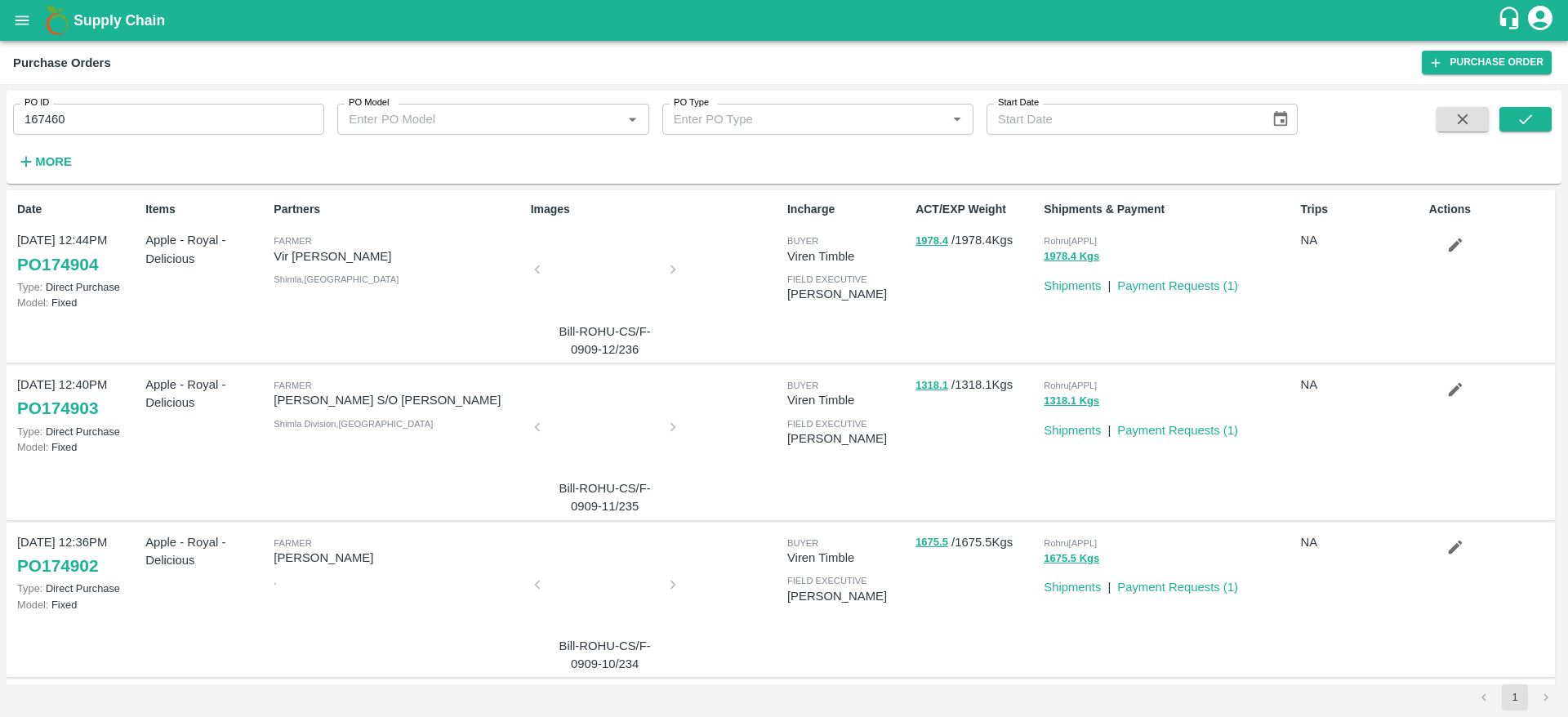
click at [1553, 123] on div "PO ID 167460 PO ID PO Model PO Model   * PO Type PO Type   * Start Date Start D…" at bounding box center [784, 137] width 1555 height 80
click at [1533, 117] on icon "submit" at bounding box center [1525, 119] width 18 height 18
click at [177, 119] on input "167460" at bounding box center [168, 119] width 311 height 31
click at [176, 119] on input "167460" at bounding box center [168, 119] width 311 height 31
paste input "text"
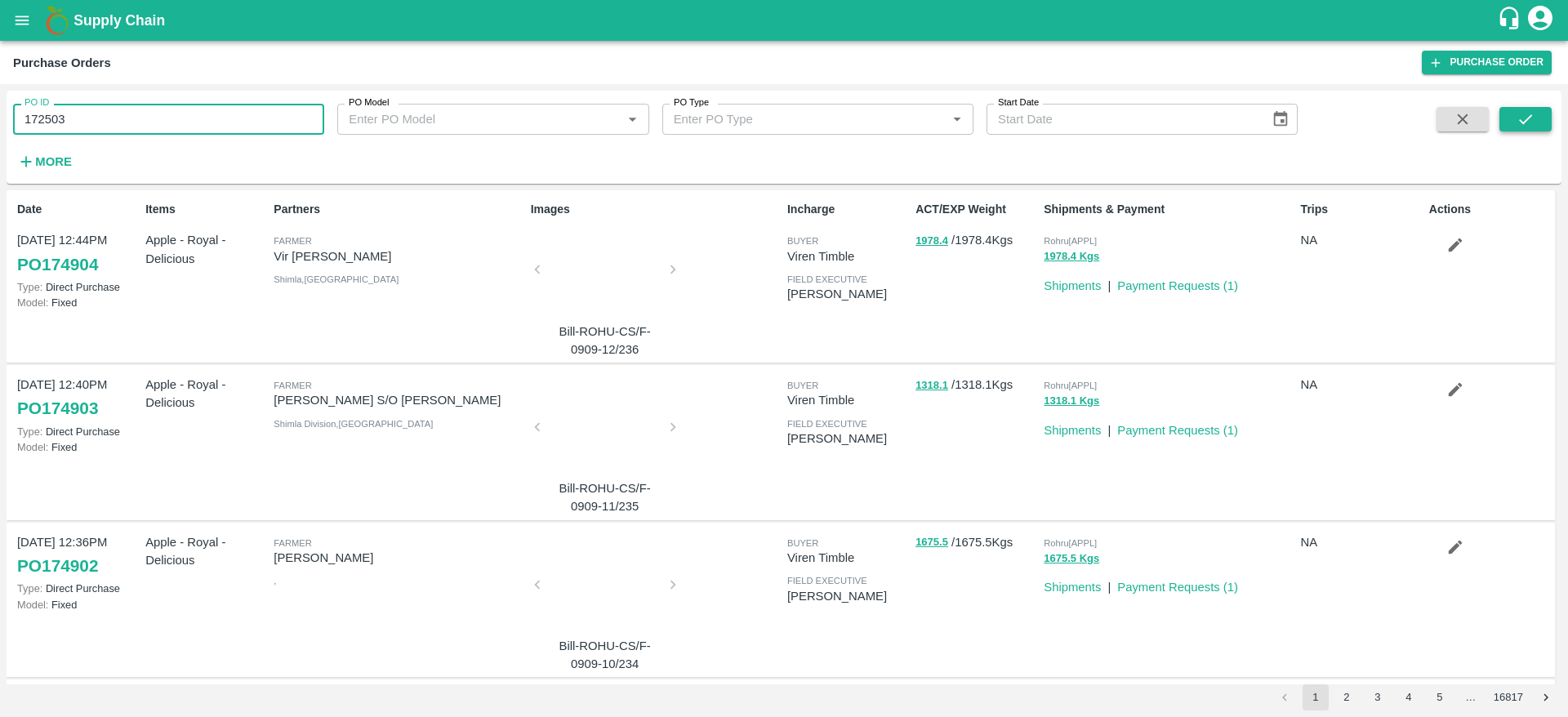
click at [1529, 111] on icon "submit" at bounding box center [1525, 119] width 18 height 18
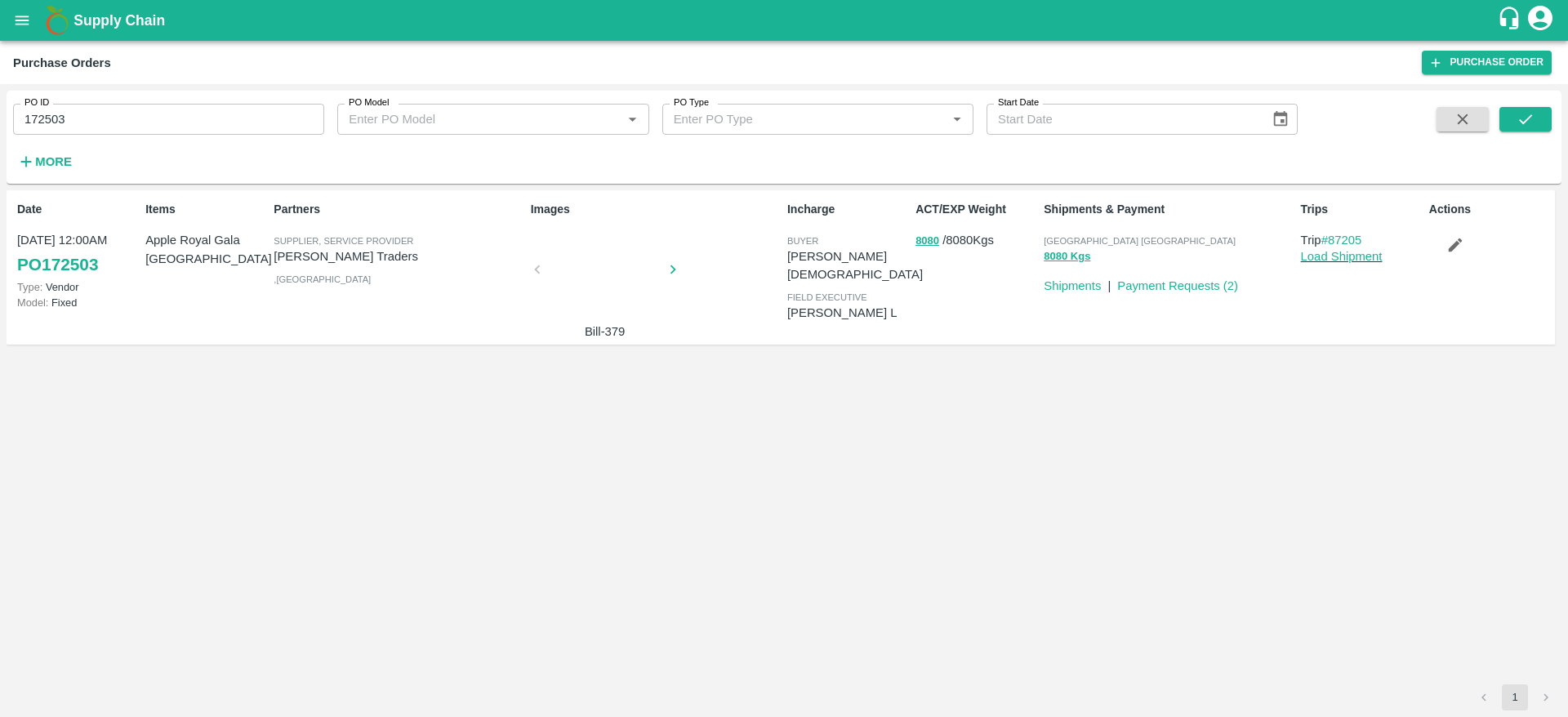
click at [174, 118] on input "172503" at bounding box center [168, 119] width 311 height 31
paste input "text"
click at [1525, 105] on div "PO ID 172432 PO ID PO Model PO Model   * PO Type PO Type   * Start Date Start D…" at bounding box center [784, 137] width 1555 height 80
click at [1522, 125] on icon "submit" at bounding box center [1525, 119] width 18 height 18
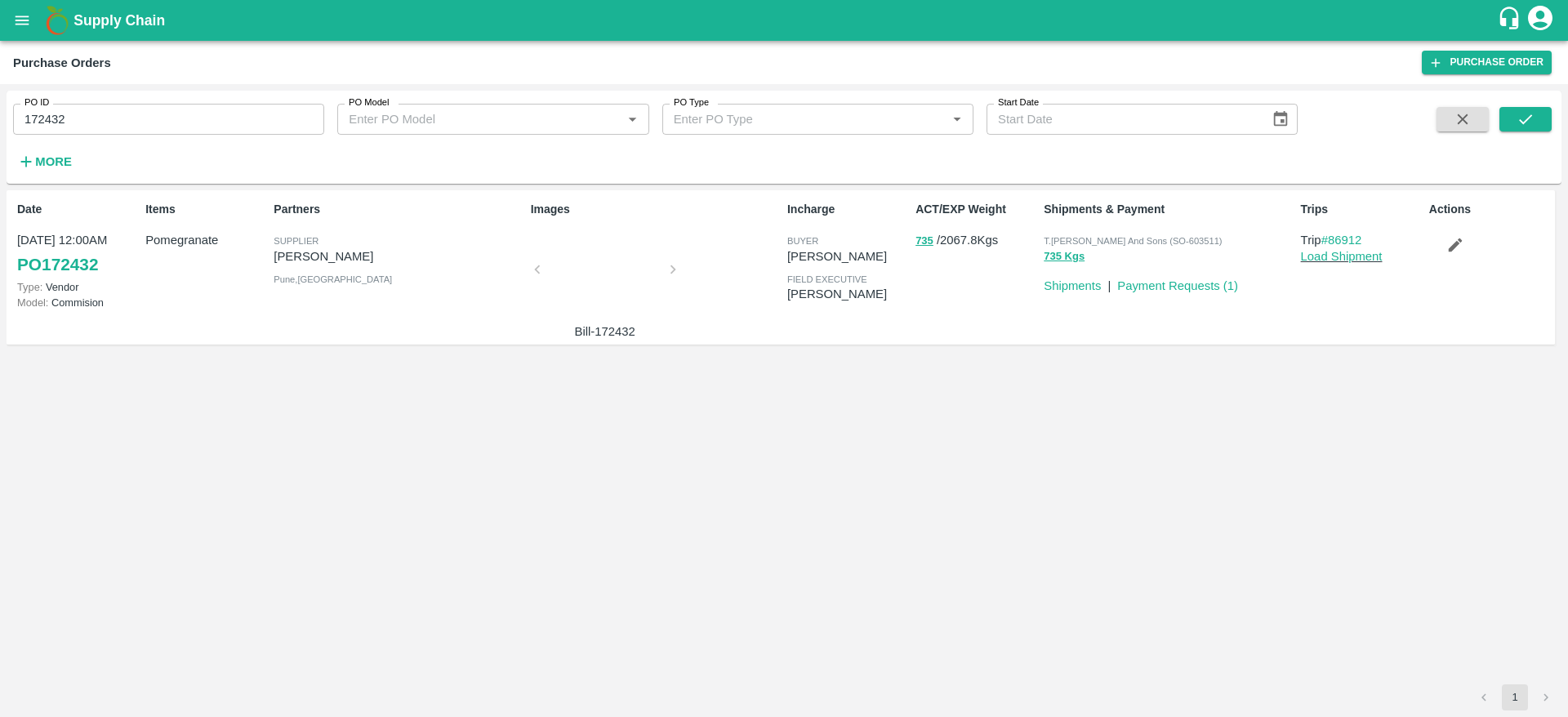
click at [607, 278] on div at bounding box center [605, 273] width 123 height 86
click at [138, 130] on input "172432" at bounding box center [168, 119] width 311 height 31
paste input "text"
click at [1537, 114] on button "submit" at bounding box center [1525, 119] width 52 height 25
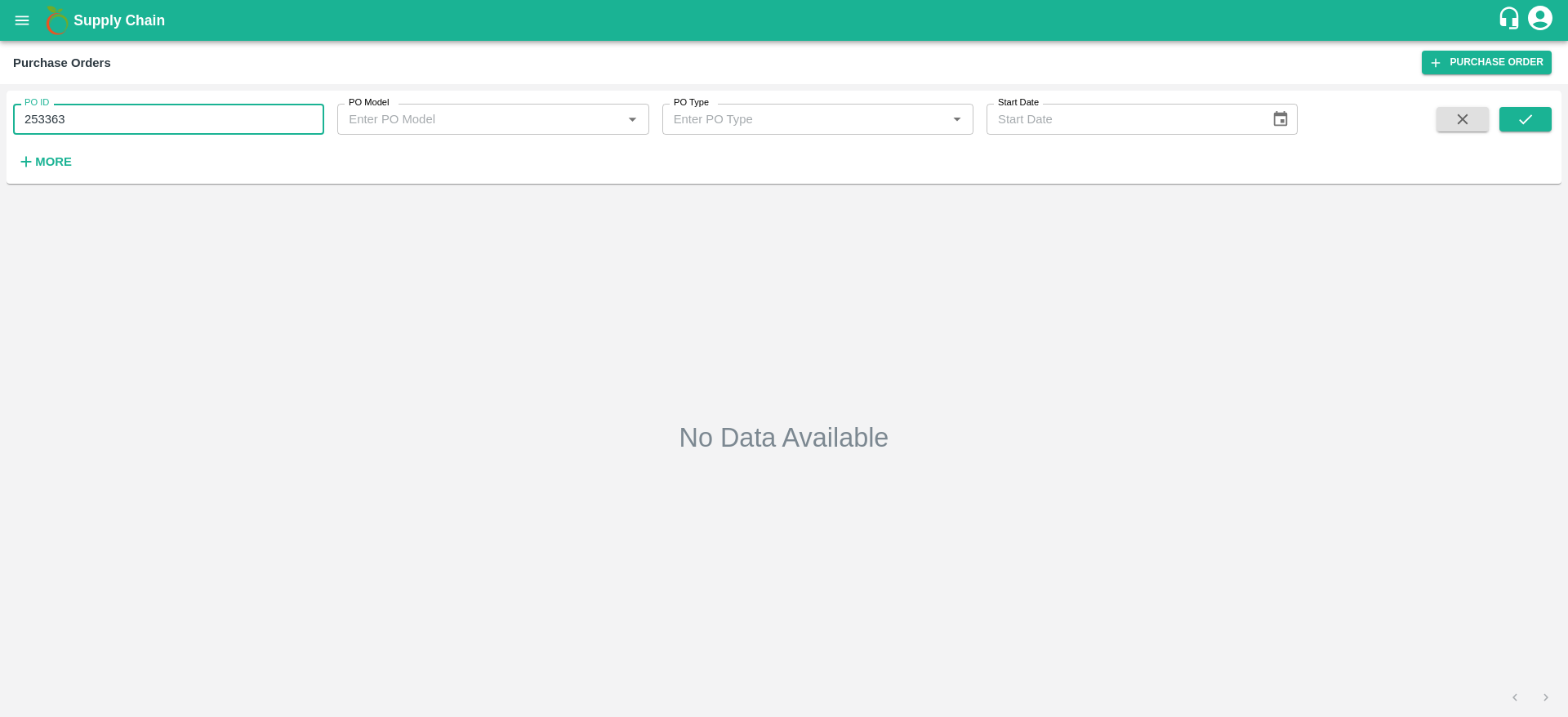
click at [173, 116] on input "253363" at bounding box center [168, 119] width 311 height 31
paste input "text"
type input "151146"
click at [1512, 120] on button "submit" at bounding box center [1525, 119] width 52 height 25
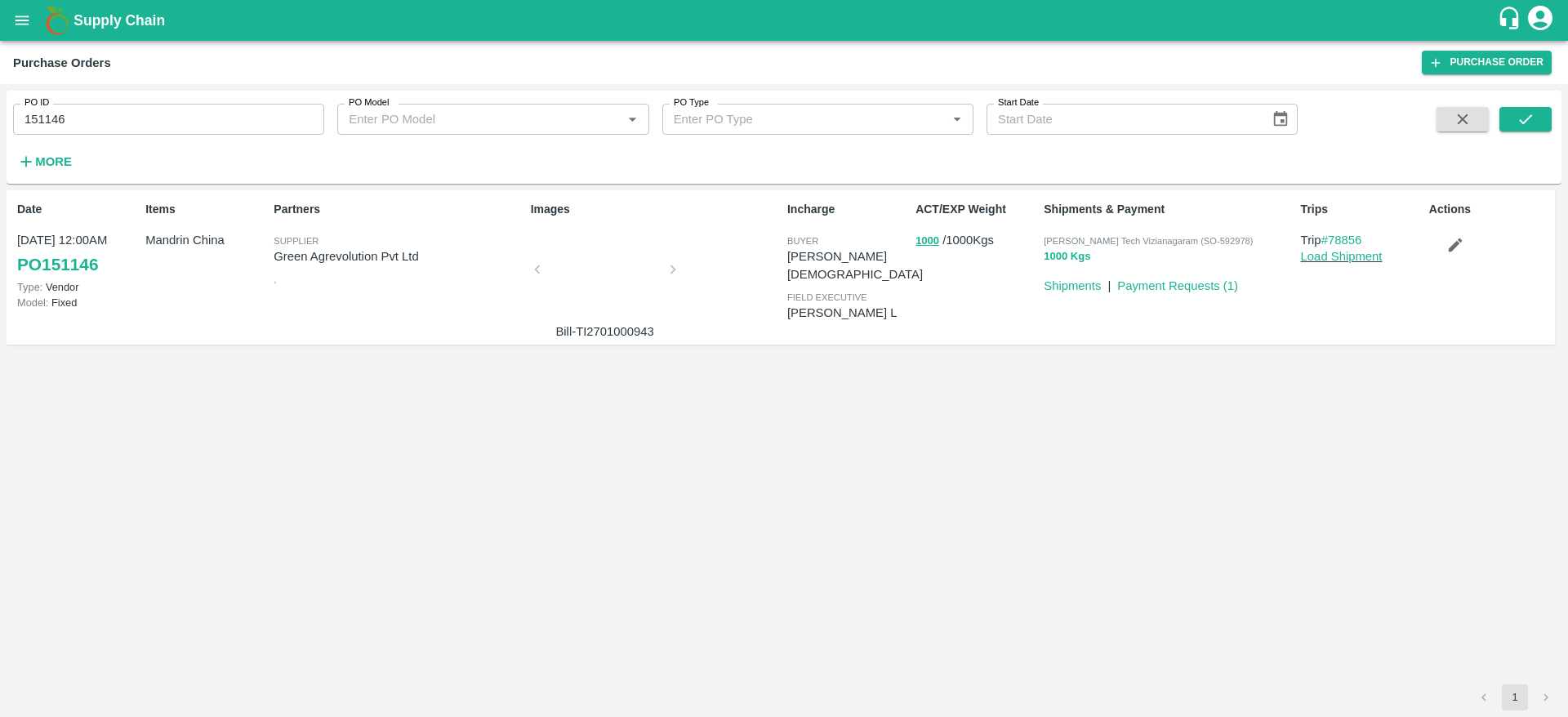
click at [1069, 263] on button "1000 Kgs" at bounding box center [1067, 256] width 47 height 19
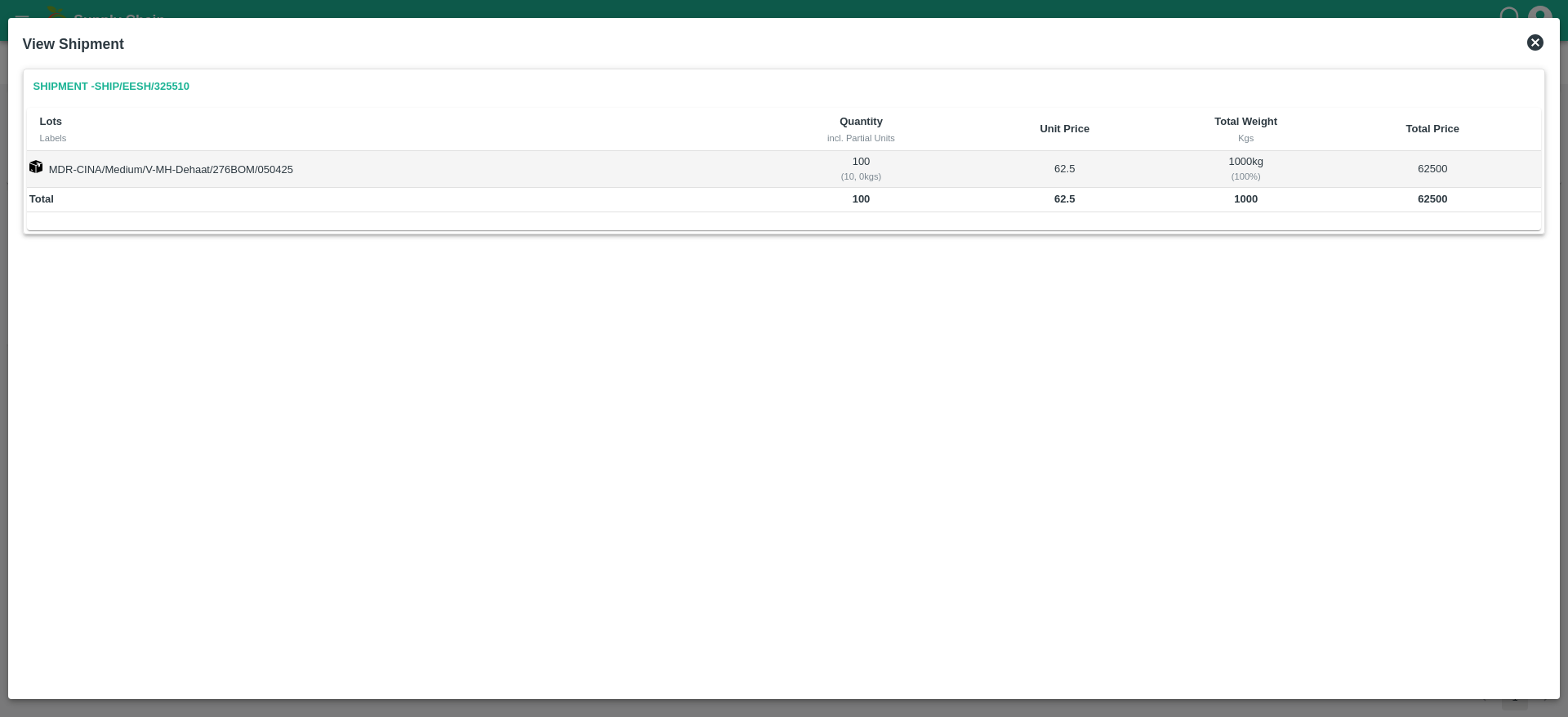
click at [186, 88] on link "Shipment - SHIP/EESH/325510" at bounding box center [111, 86] width 169 height 29
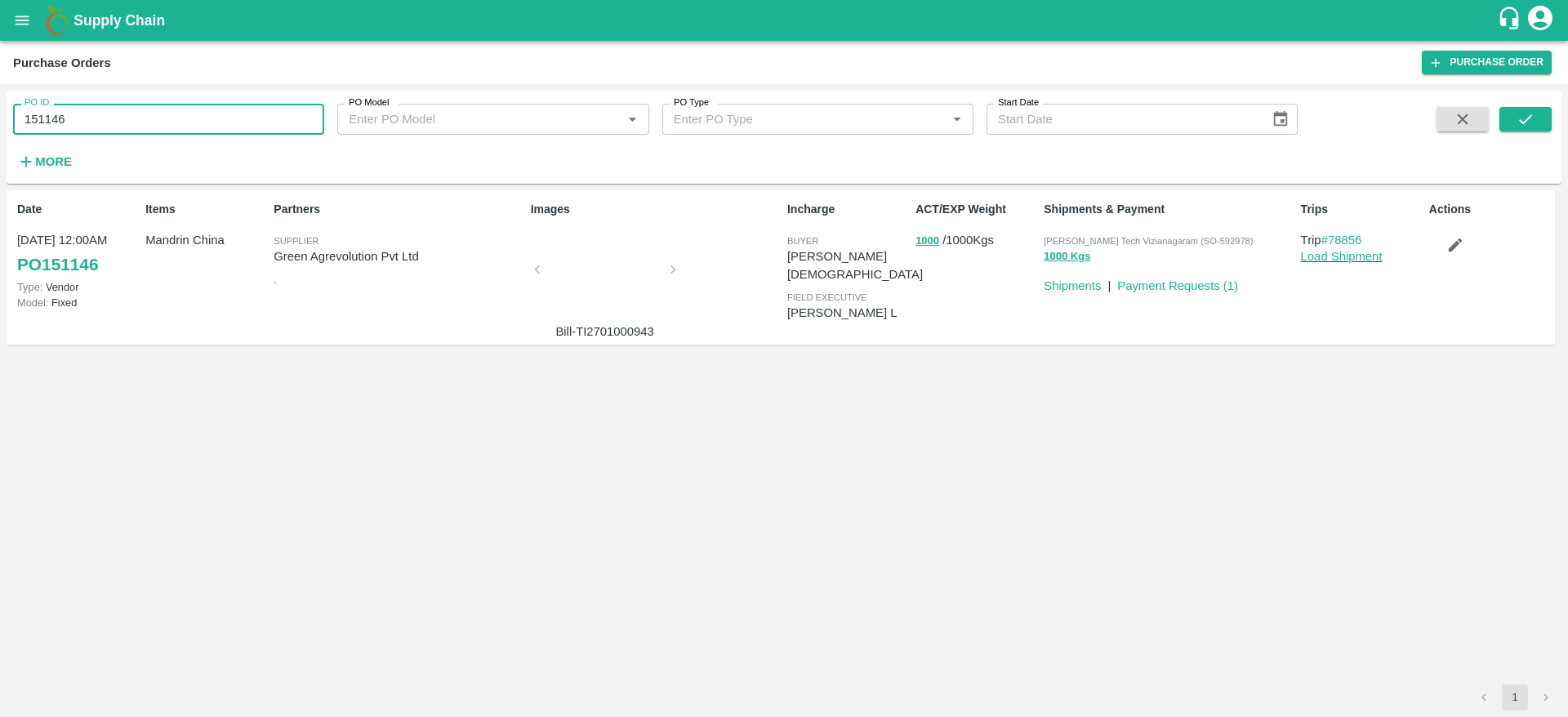
click at [179, 105] on input "151146" at bounding box center [168, 119] width 311 height 31
paste input "text"
click at [1537, 122] on button "submit" at bounding box center [1525, 119] width 52 height 25
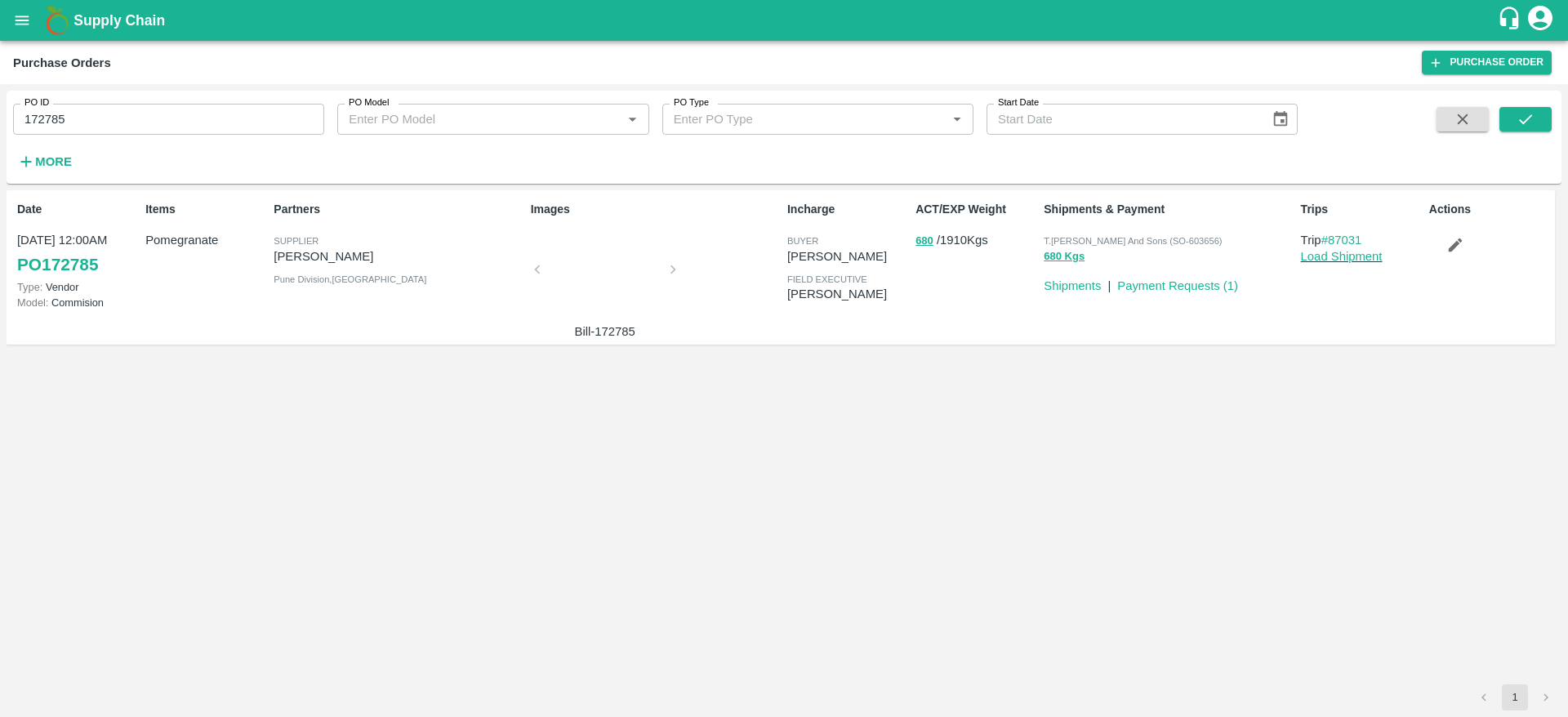
click at [108, 114] on input "172785" at bounding box center [168, 119] width 311 height 31
paste input "text"
type input "164963"
click at [1531, 115] on icon "submit" at bounding box center [1525, 119] width 13 height 10
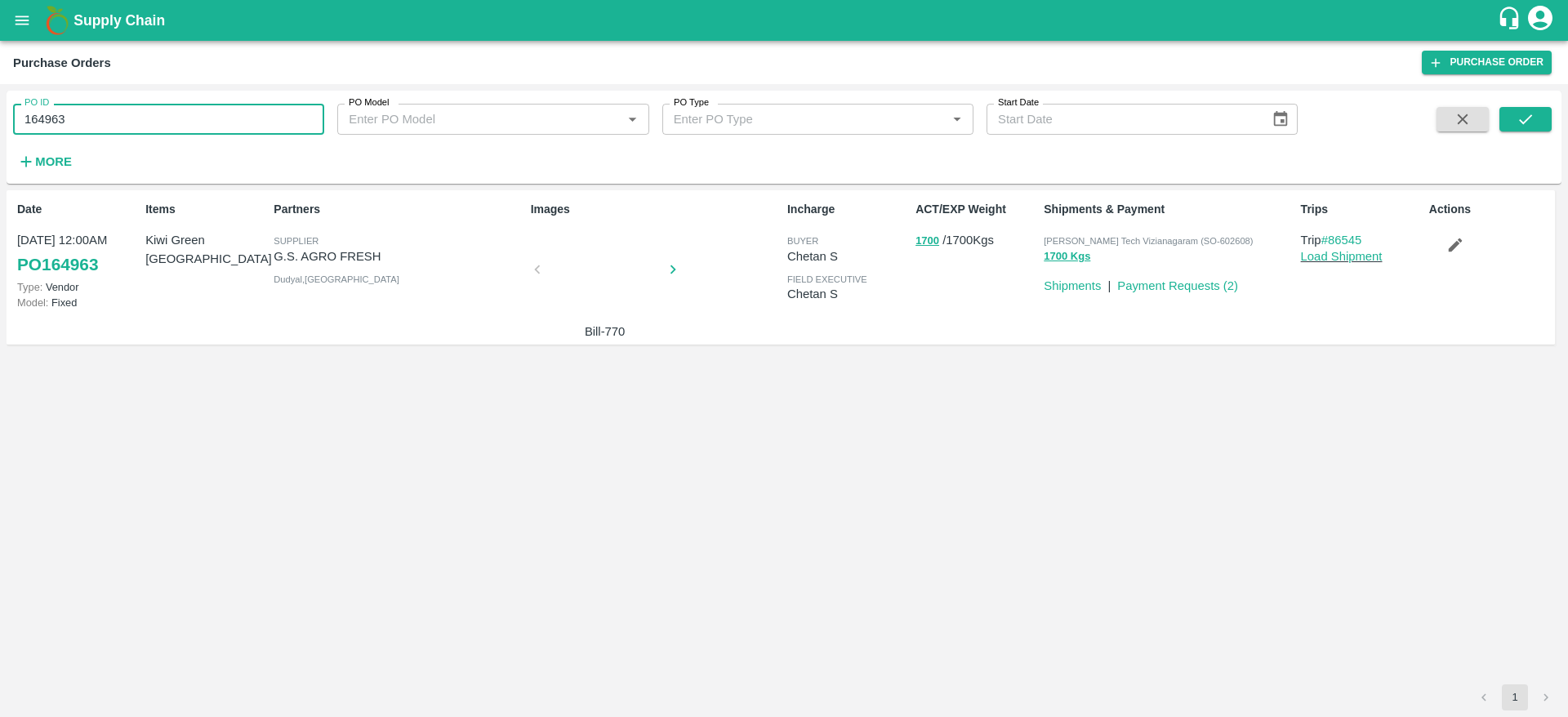
click at [49, 114] on input "164963" at bounding box center [168, 119] width 311 height 31
click at [1156, 281] on link "Payment Requests ( 2 )" at bounding box center [1178, 285] width 121 height 13
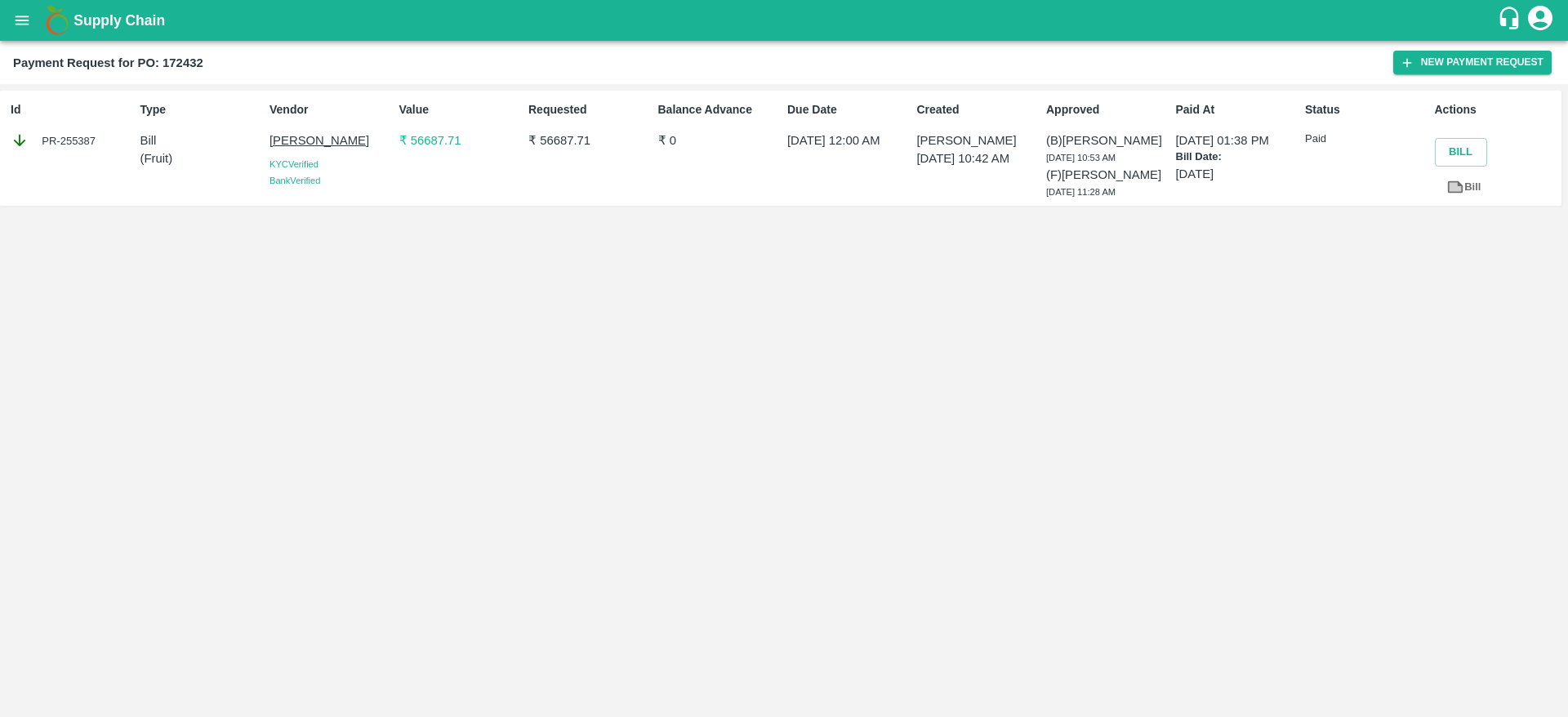
click at [431, 138] on p "₹ 56687.71" at bounding box center [461, 141] width 123 height 18
click at [1457, 196] on link "Bill" at bounding box center [1464, 187] width 58 height 29
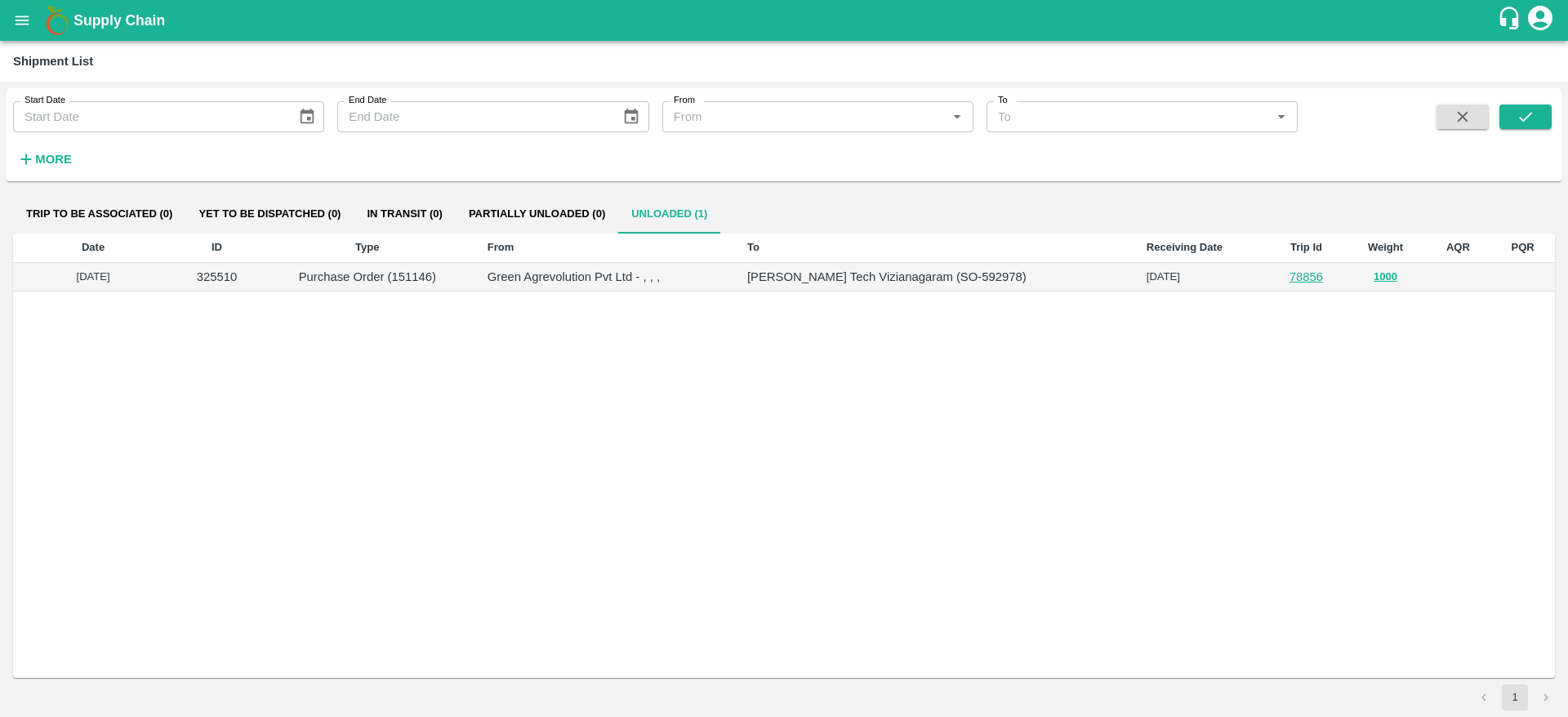
click at [523, 286] on td "Green Agrevolution Pvt Ltd - , , ," at bounding box center [604, 278] width 260 height 30
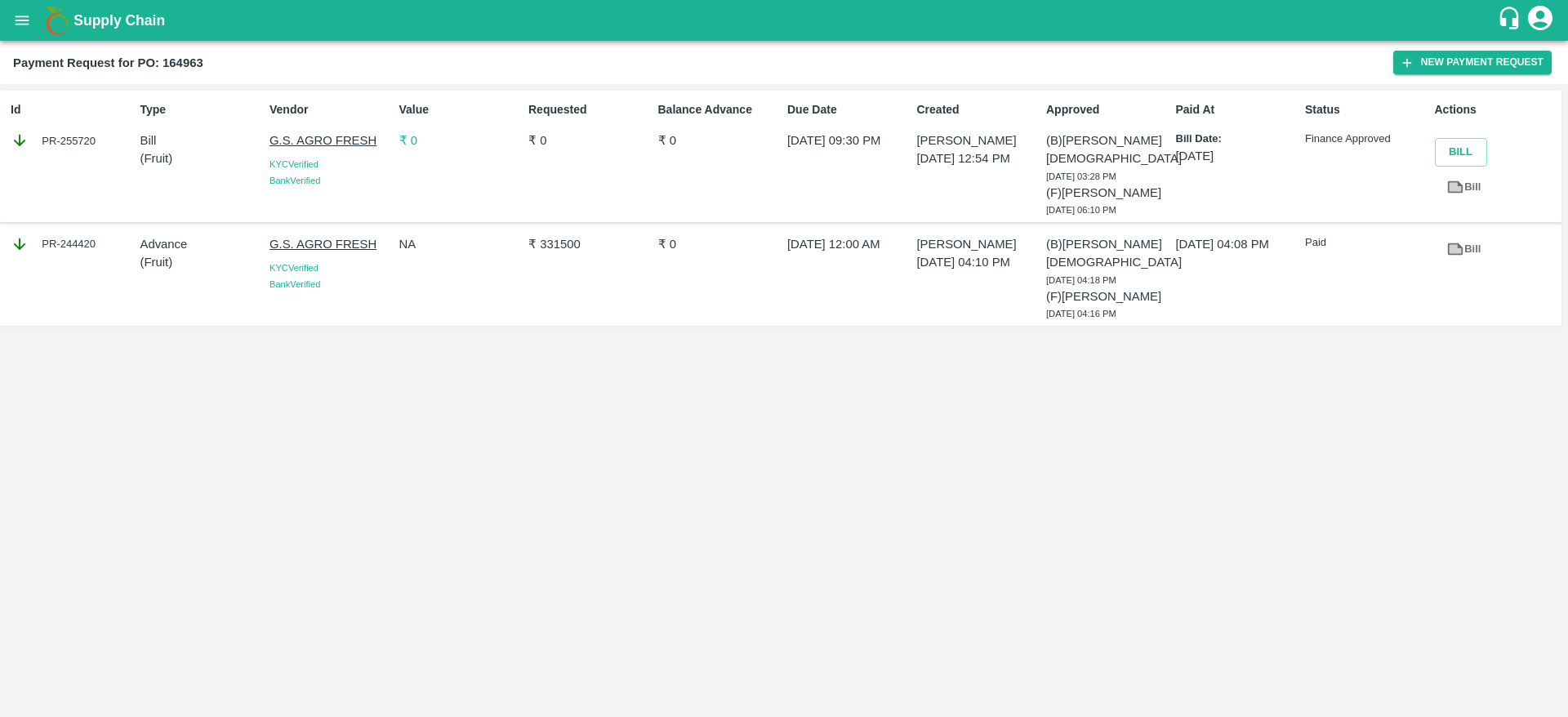
click at [72, 139] on div "PR-255720" at bounding box center [72, 141] width 123 height 18
copy div "255720"
click at [22, 27] on icon "open drawer" at bounding box center [22, 21] width 18 height 18
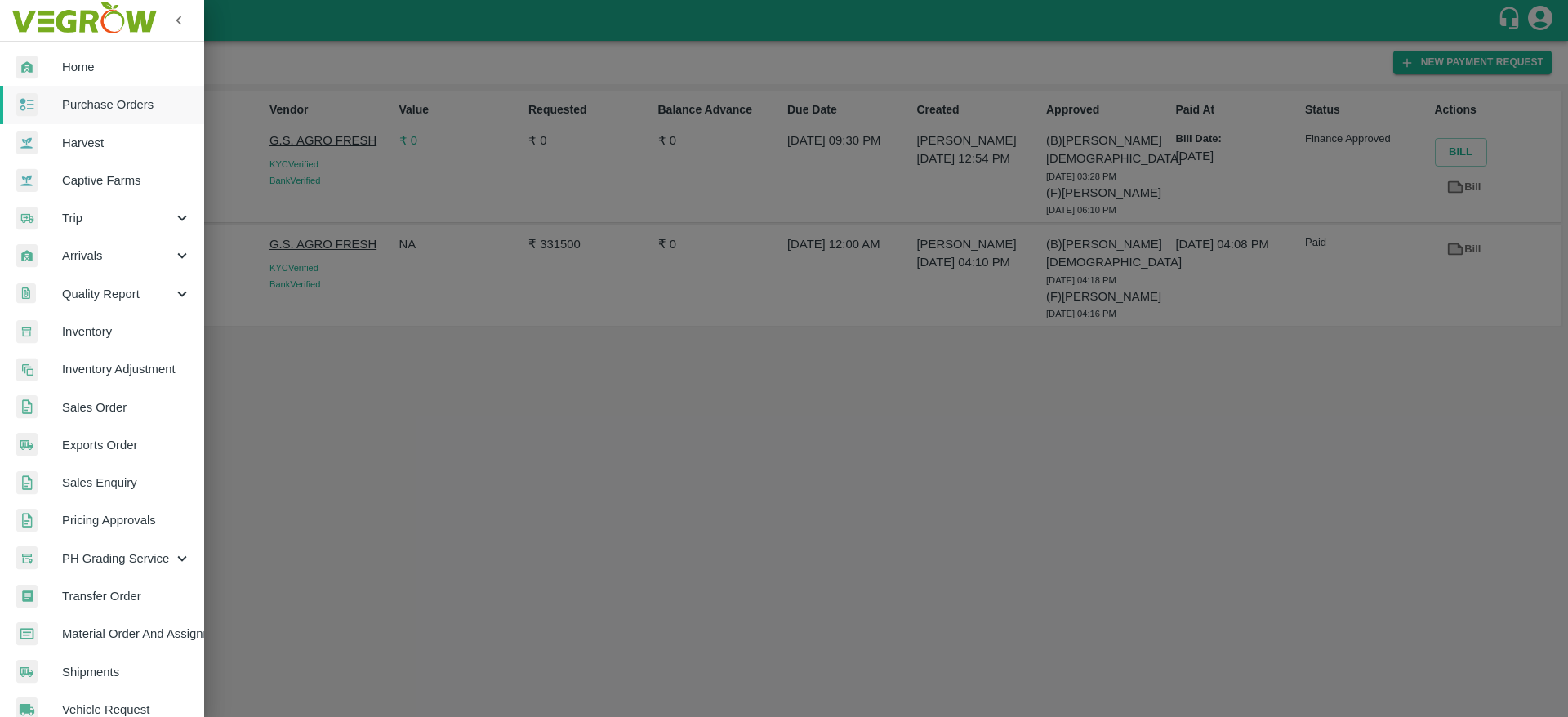
click at [124, 104] on span "Purchase Orders" at bounding box center [127, 104] width 129 height 18
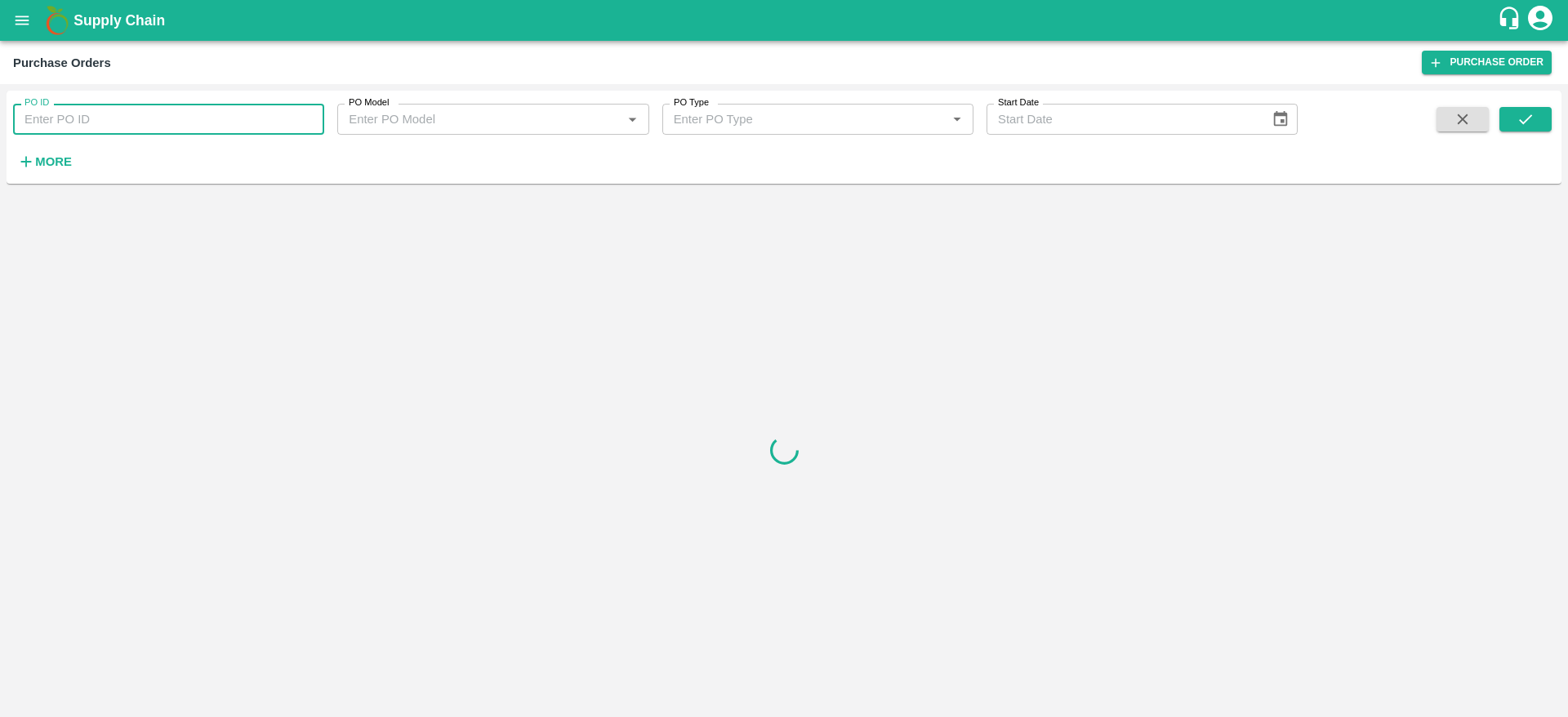
click at [127, 115] on input "PO ID" at bounding box center [168, 119] width 311 height 31
paste input "164963"
click at [1550, 113] on button "submit" at bounding box center [1525, 119] width 52 height 25
click at [212, 123] on input "164963" at bounding box center [168, 119] width 311 height 31
type input "164963"
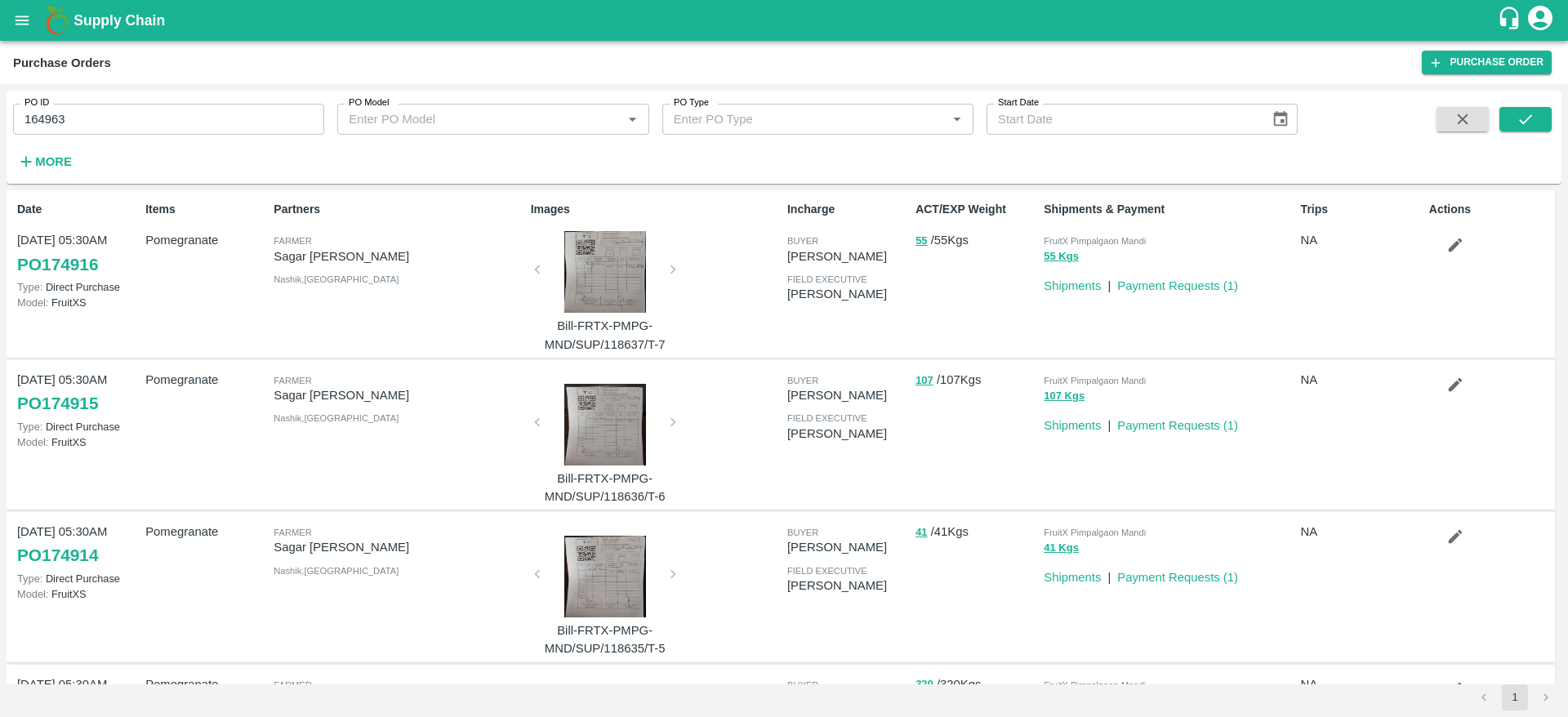
click at [1520, 103] on div "PO ID 164963 PO ID PO Model PO Model   * PO Type PO Type   * Start Date Start D…" at bounding box center [784, 137] width 1555 height 80
click at [1525, 125] on icon "submit" at bounding box center [1525, 119] width 18 height 18
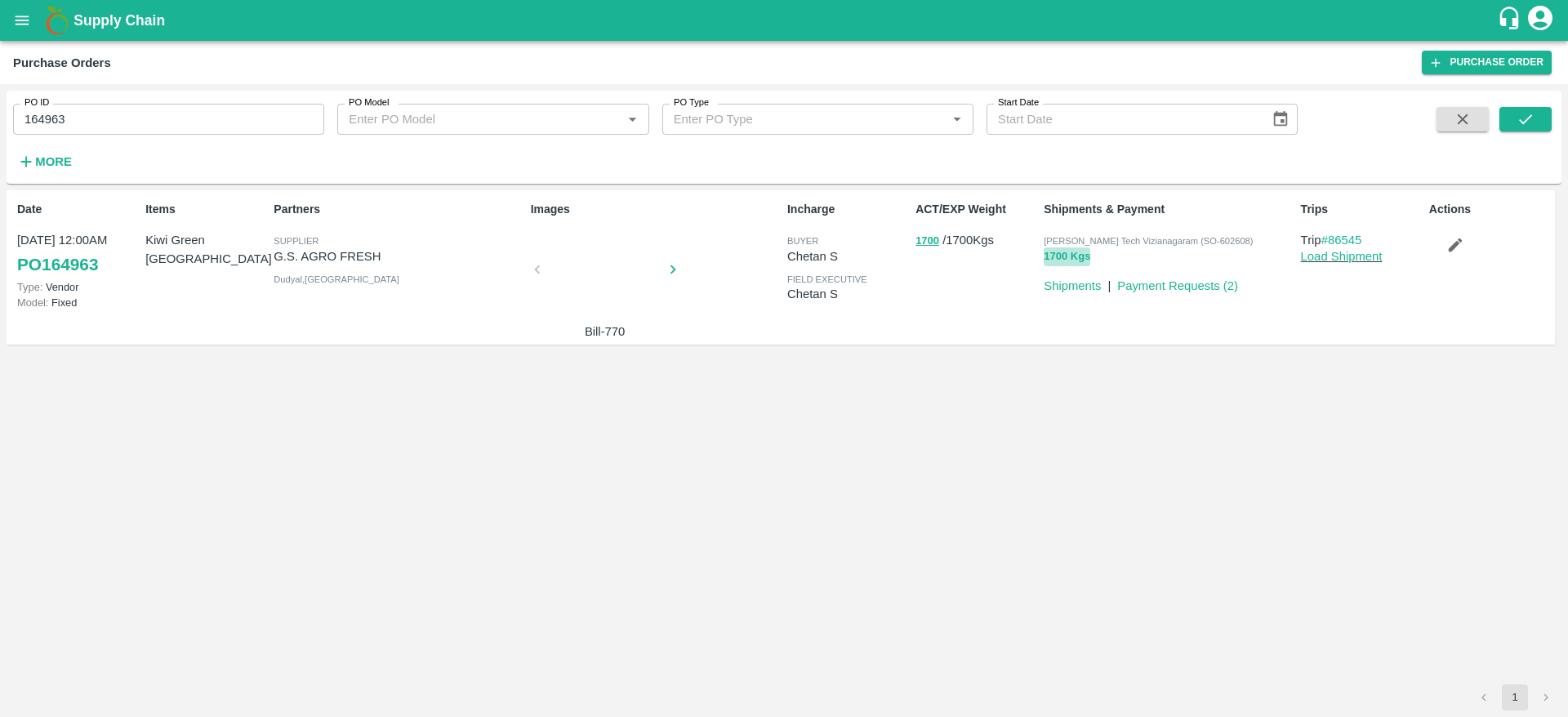
click at [1076, 255] on button "1700 Kgs" at bounding box center [1067, 256] width 47 height 19
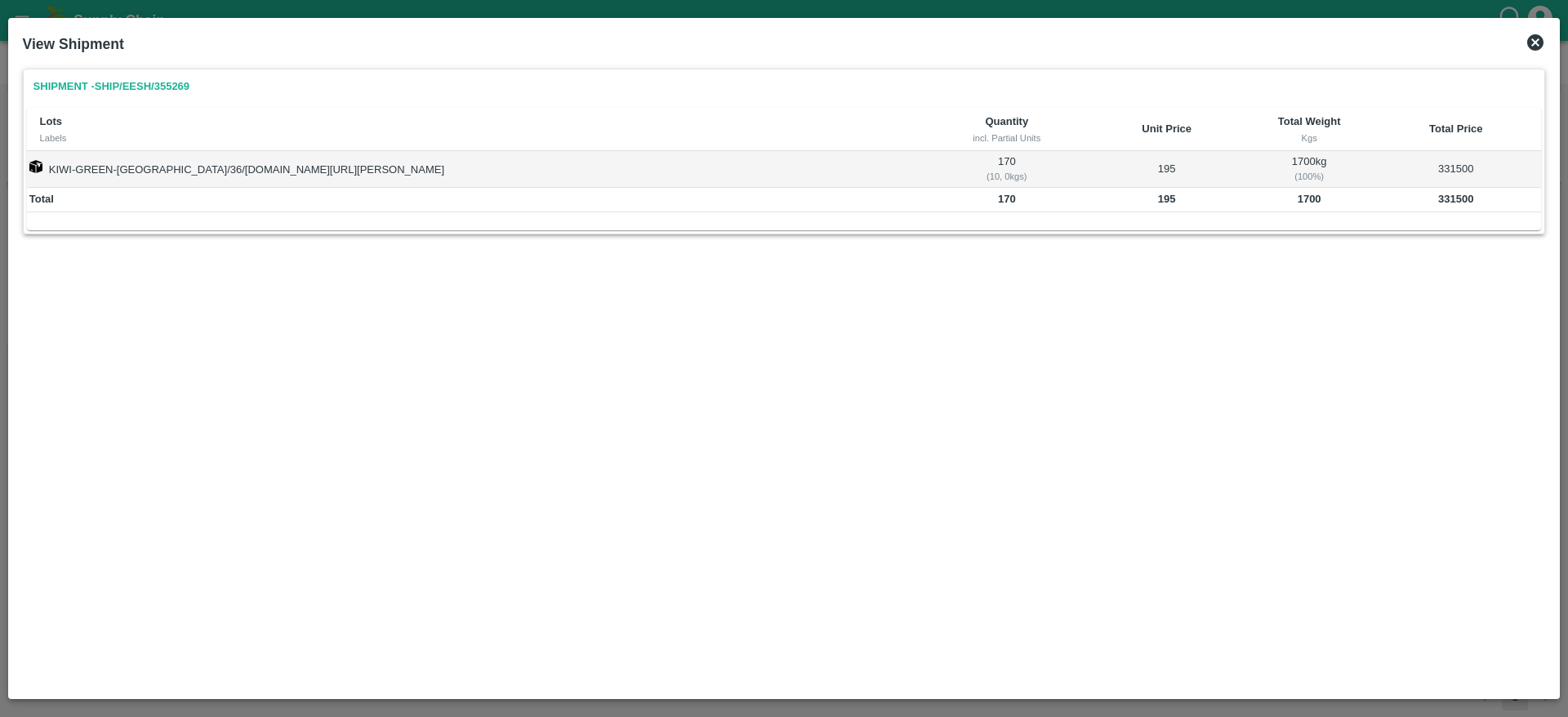
click at [176, 82] on link "Shipment - SHIP/EESH/355269" at bounding box center [111, 86] width 169 height 29
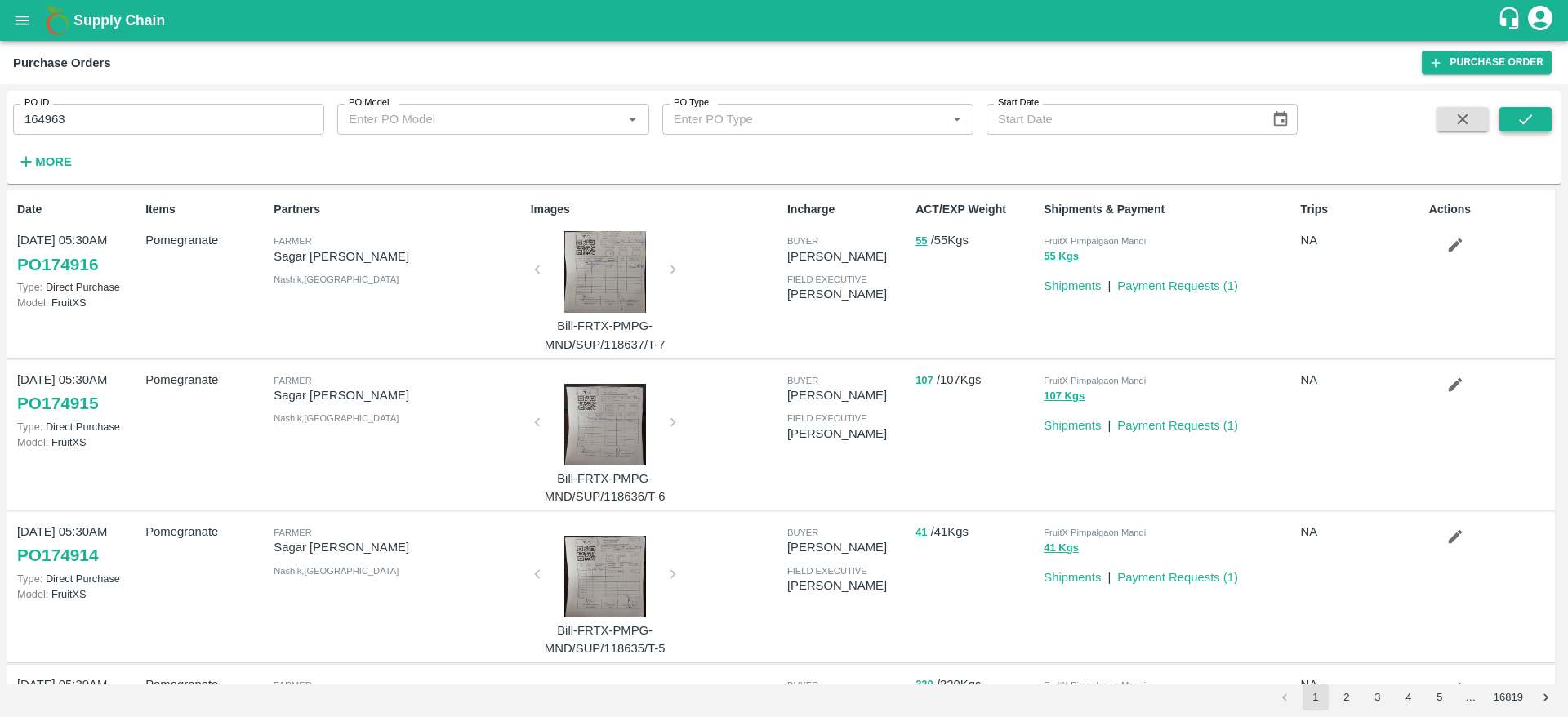
click at [1523, 110] on icon "submit" at bounding box center [1525, 119] width 18 height 18
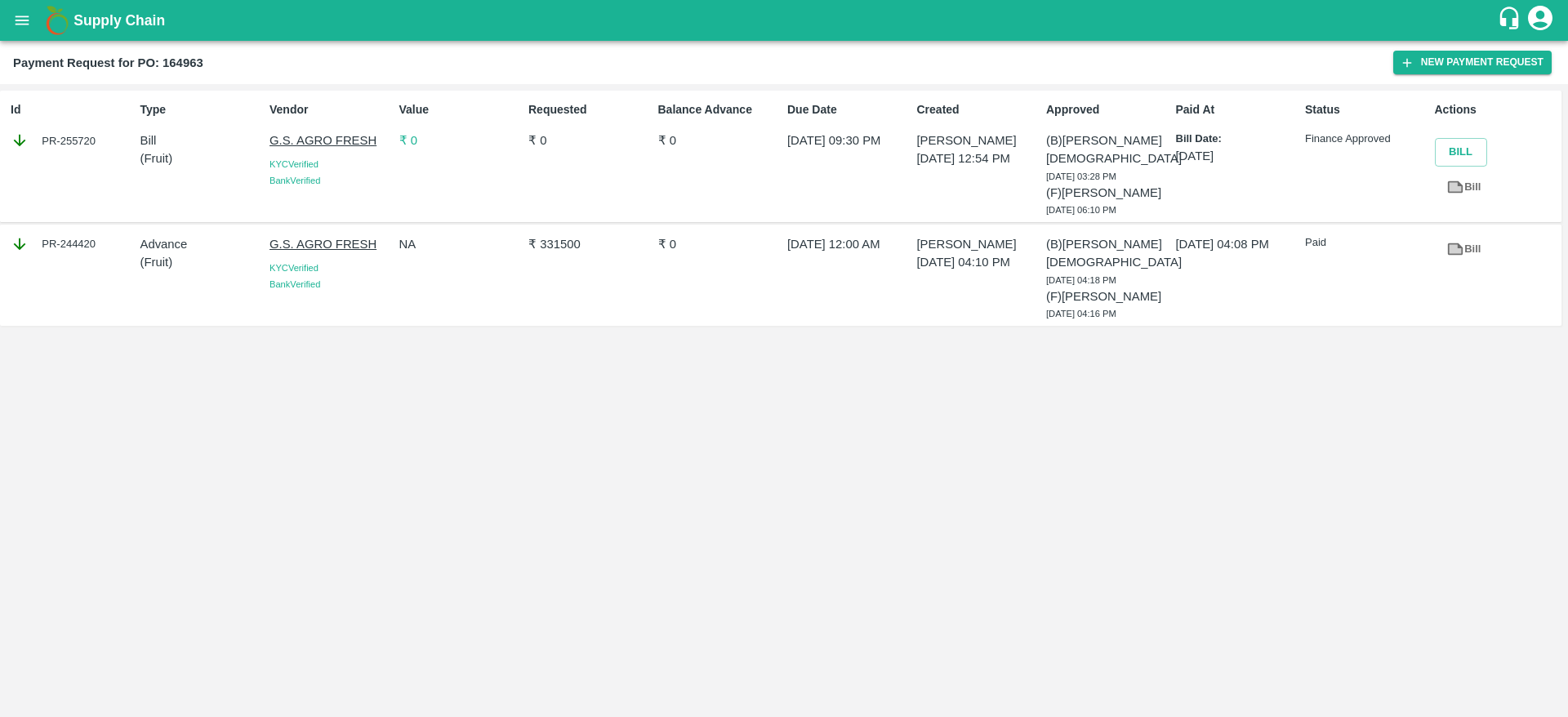
click at [6, 17] on button "open drawer" at bounding box center [22, 21] width 38 height 38
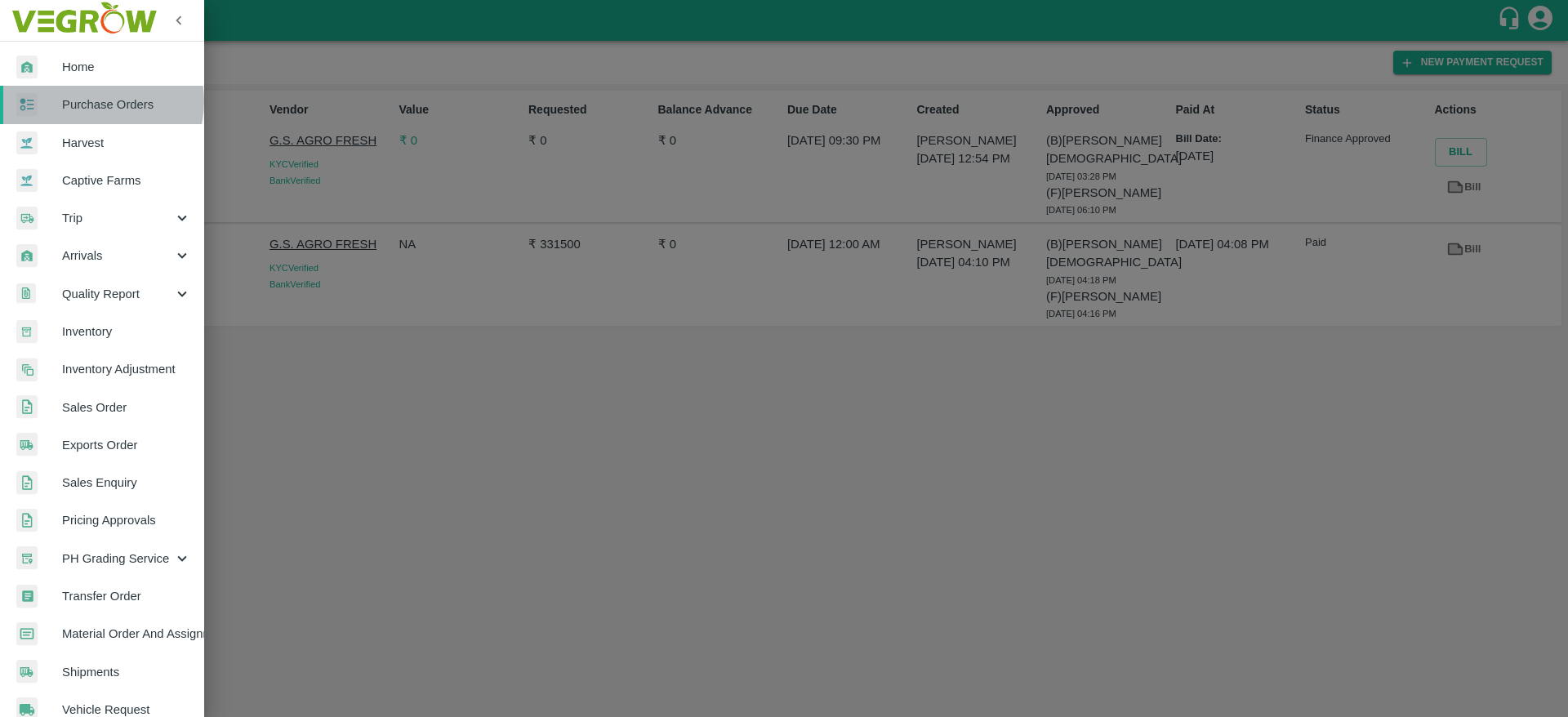
click at [96, 101] on span "Purchase Orders" at bounding box center [127, 104] width 129 height 18
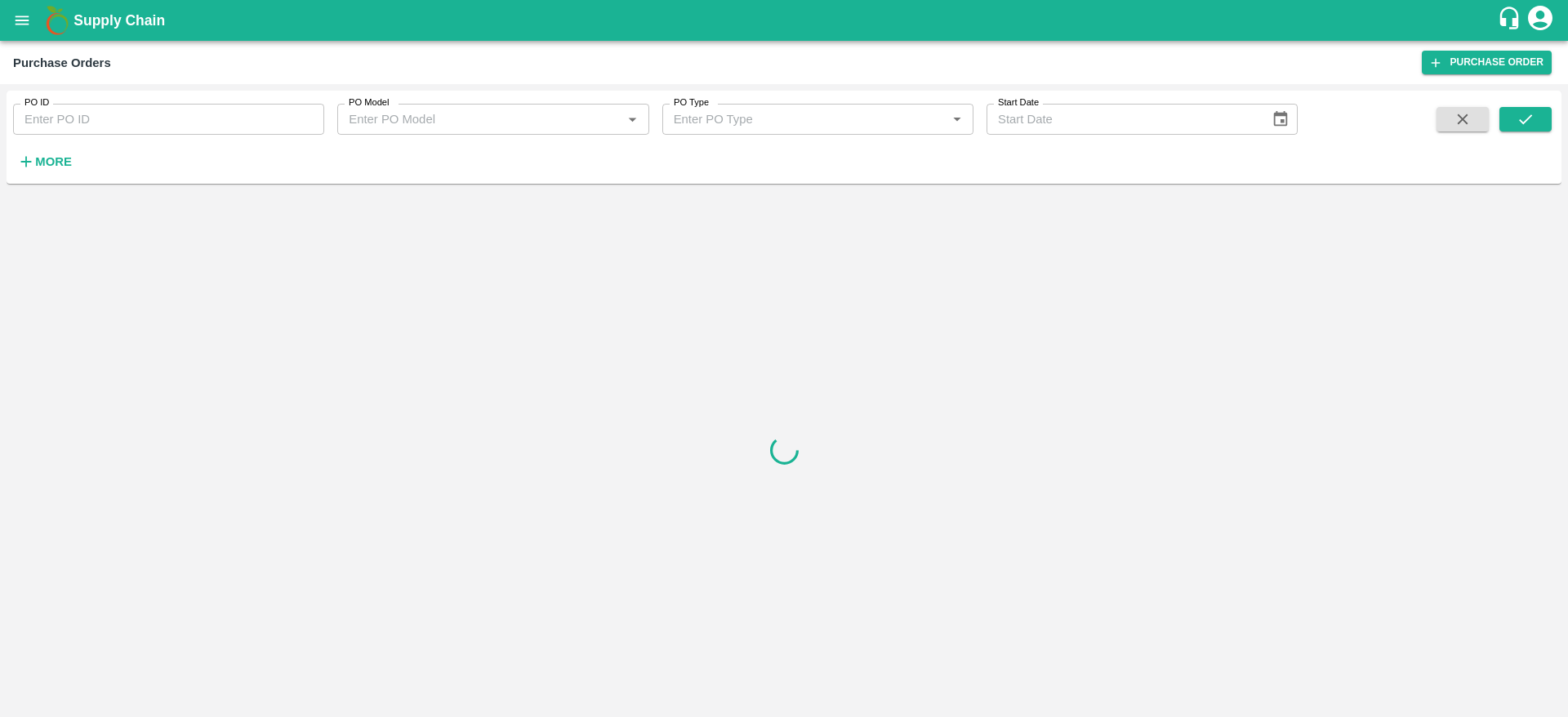
click at [111, 119] on input "PO ID" at bounding box center [168, 119] width 311 height 31
paste input "165505"
click at [1524, 117] on icon "submit" at bounding box center [1525, 119] width 18 height 18
click at [215, 123] on input "165505" at bounding box center [168, 119] width 311 height 31
click at [1513, 118] on button "submit" at bounding box center [1525, 119] width 52 height 25
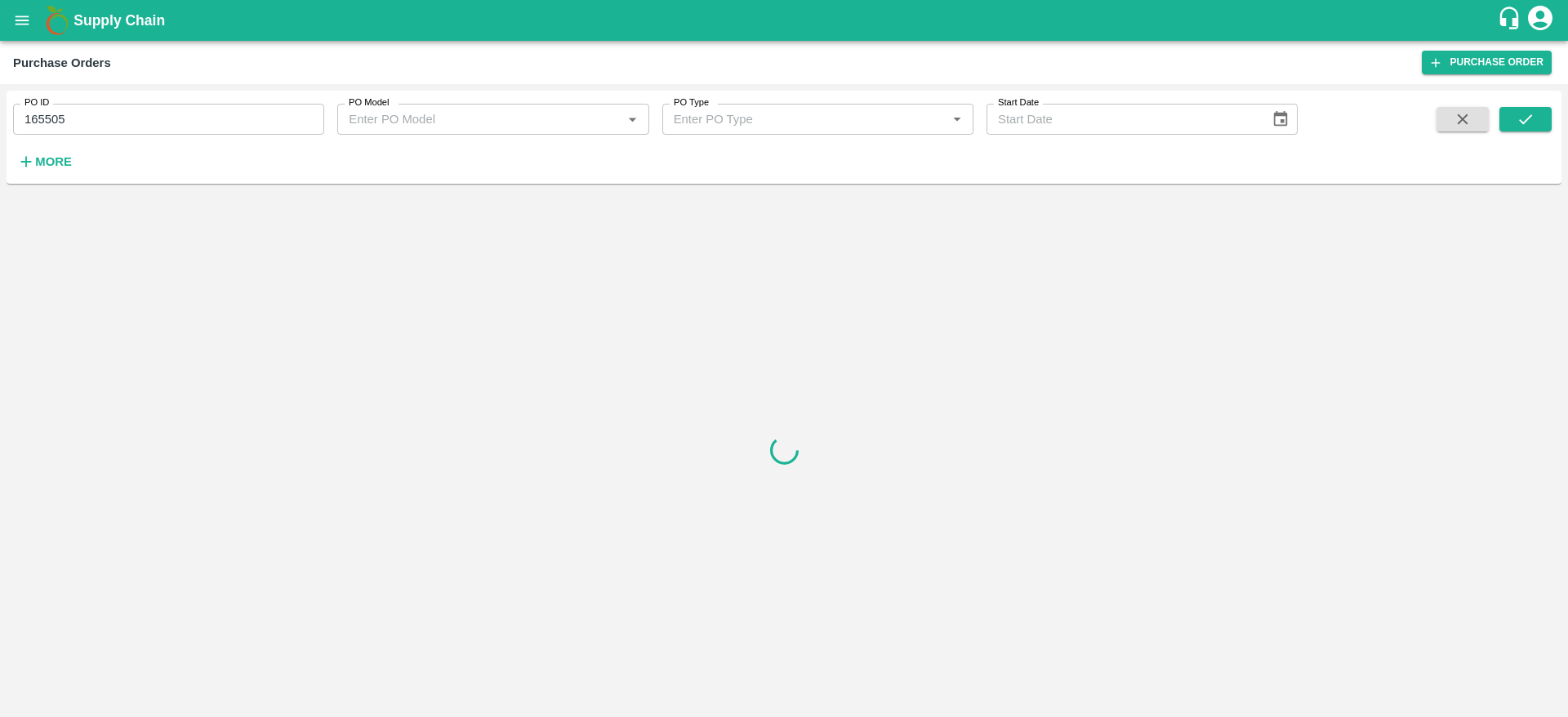
click at [290, 114] on input "165505" at bounding box center [168, 119] width 311 height 31
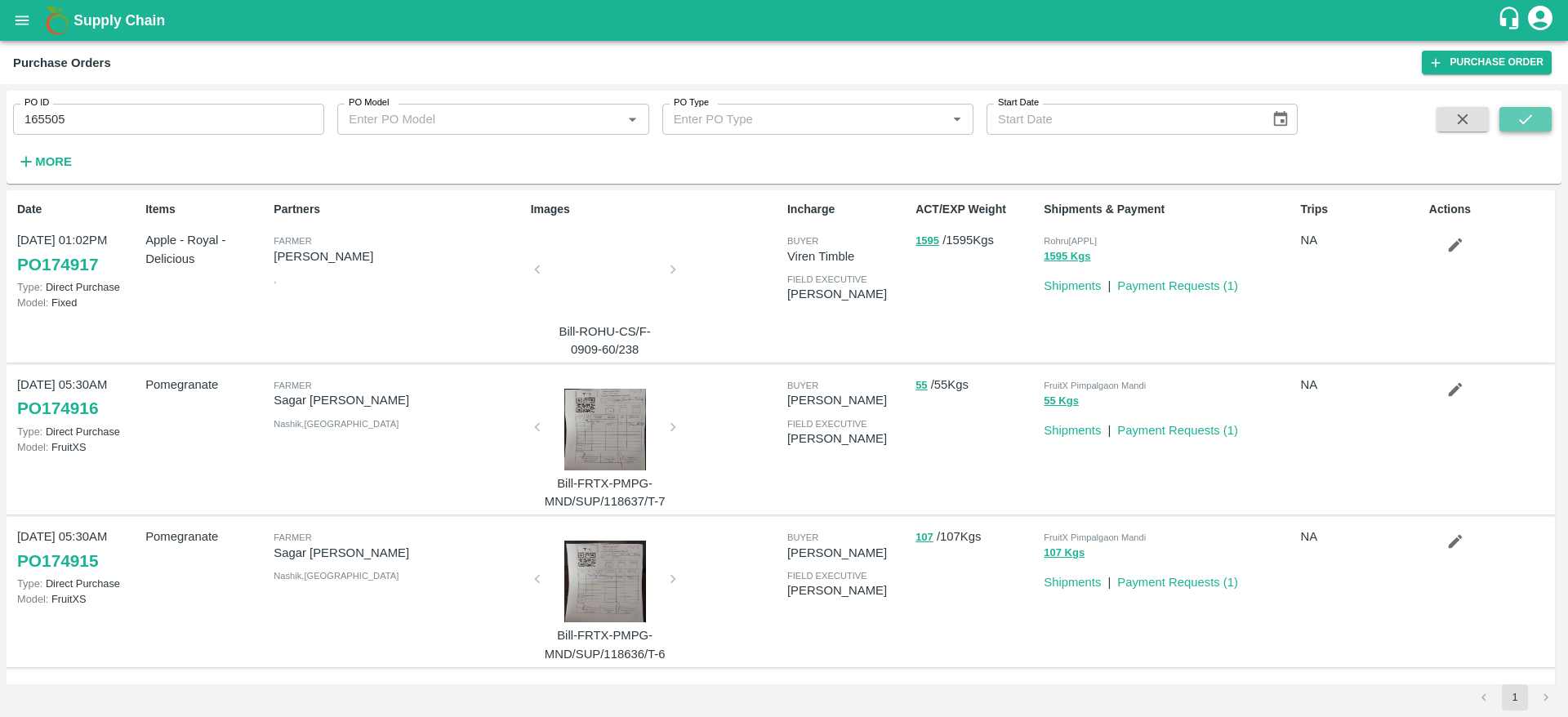
click at [1519, 110] on icon "submit" at bounding box center [1525, 119] width 18 height 18
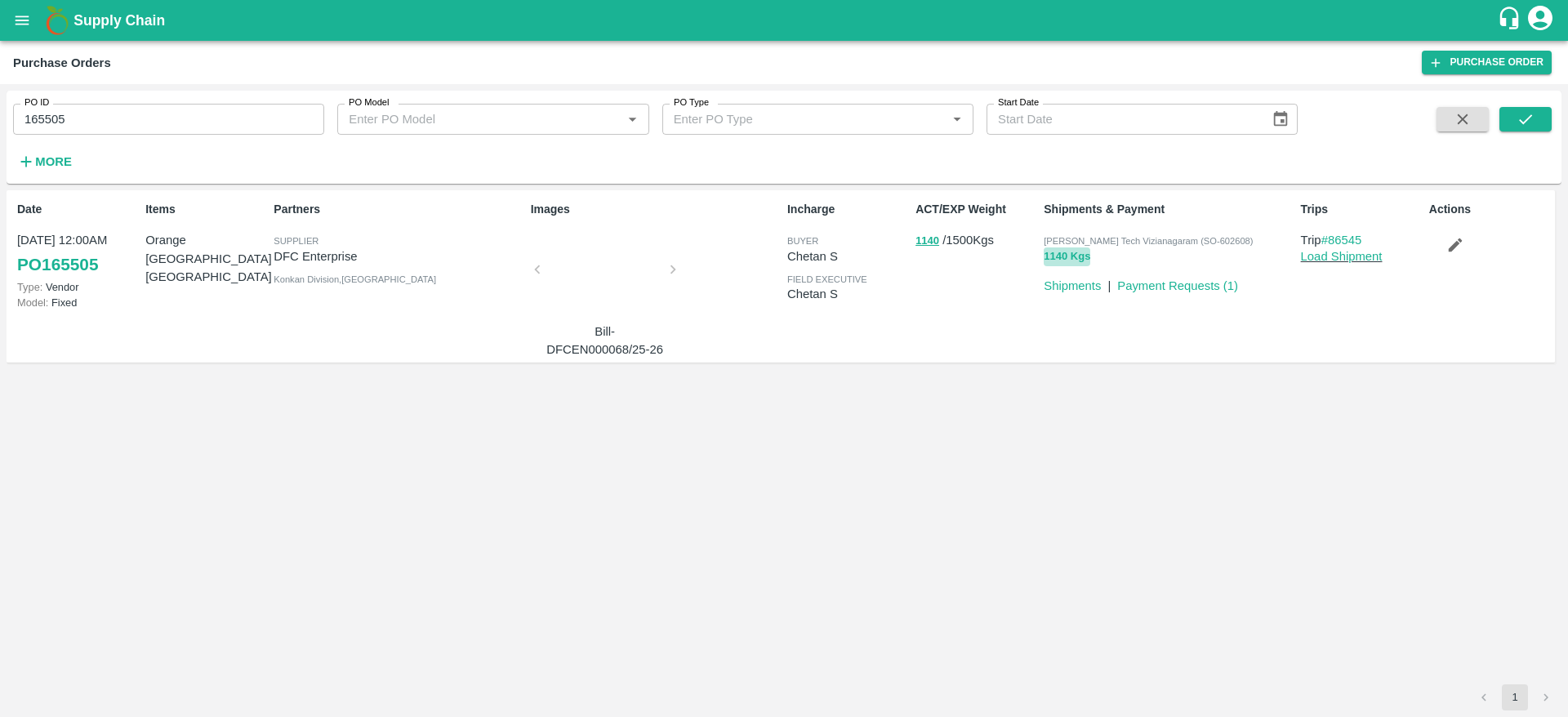
click at [1063, 258] on button "1140 Kgs" at bounding box center [1067, 256] width 47 height 19
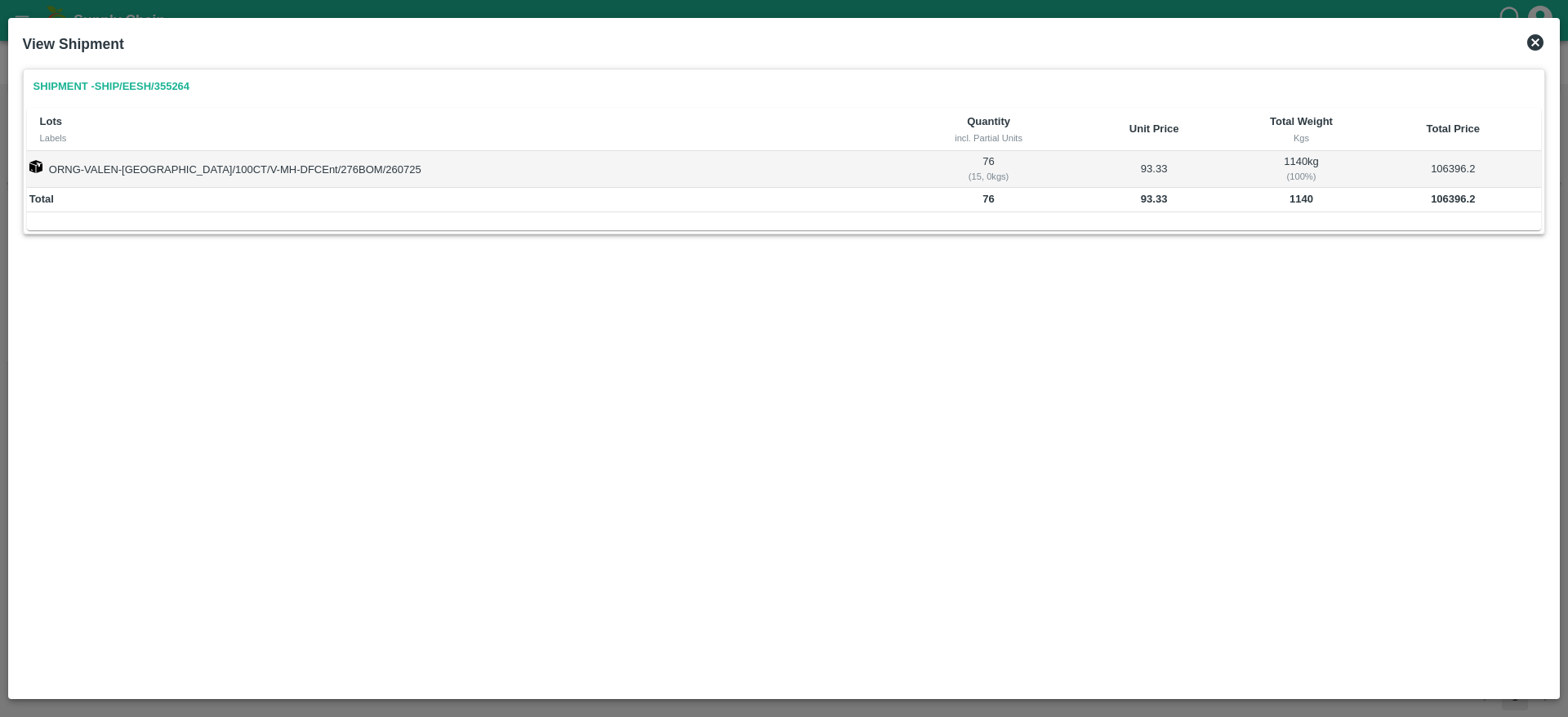
click at [163, 82] on link "Shipment - SHIP/EESH/355264" at bounding box center [111, 86] width 169 height 29
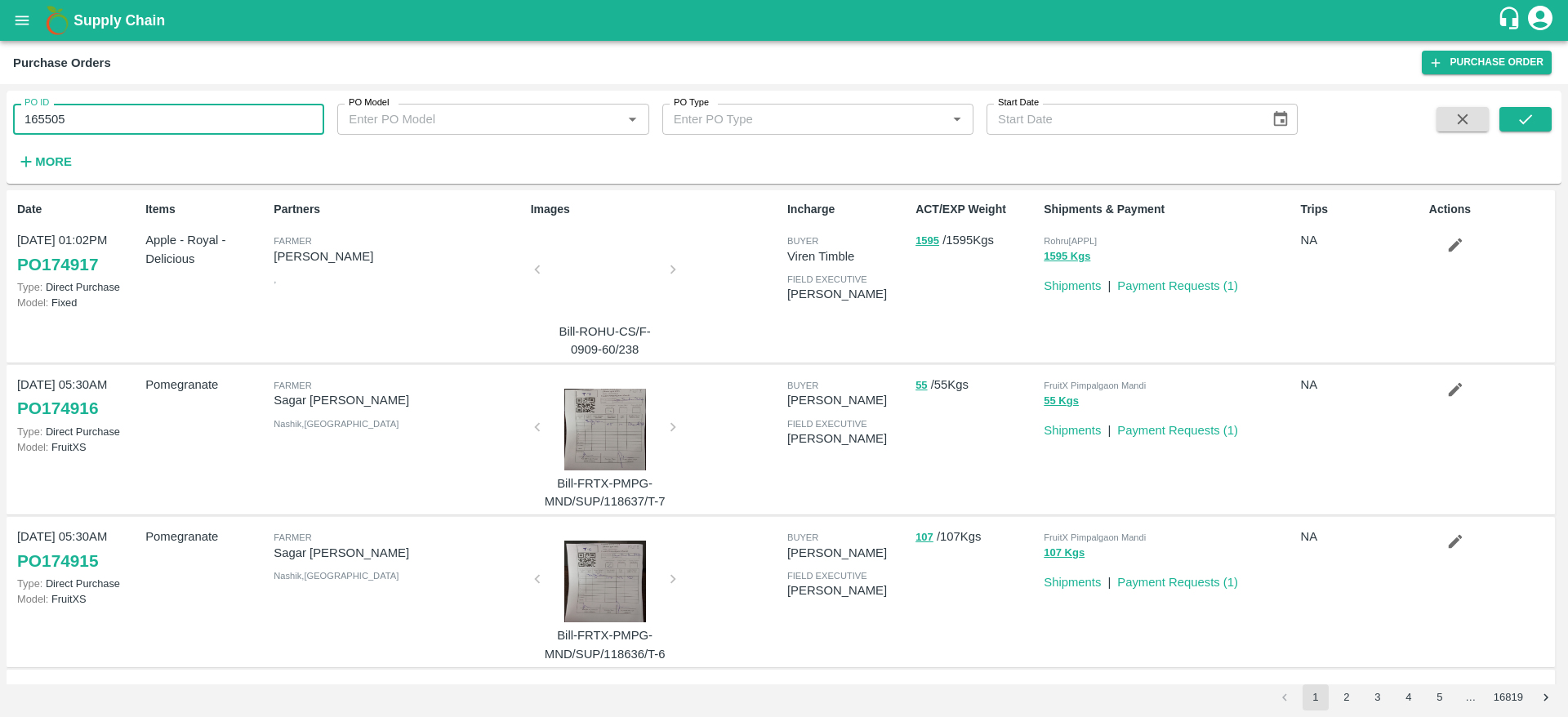
click at [124, 117] on input "165505" at bounding box center [168, 119] width 311 height 31
paste input "text"
type input "172785"
click at [1530, 124] on icon "submit" at bounding box center [1525, 119] width 18 height 18
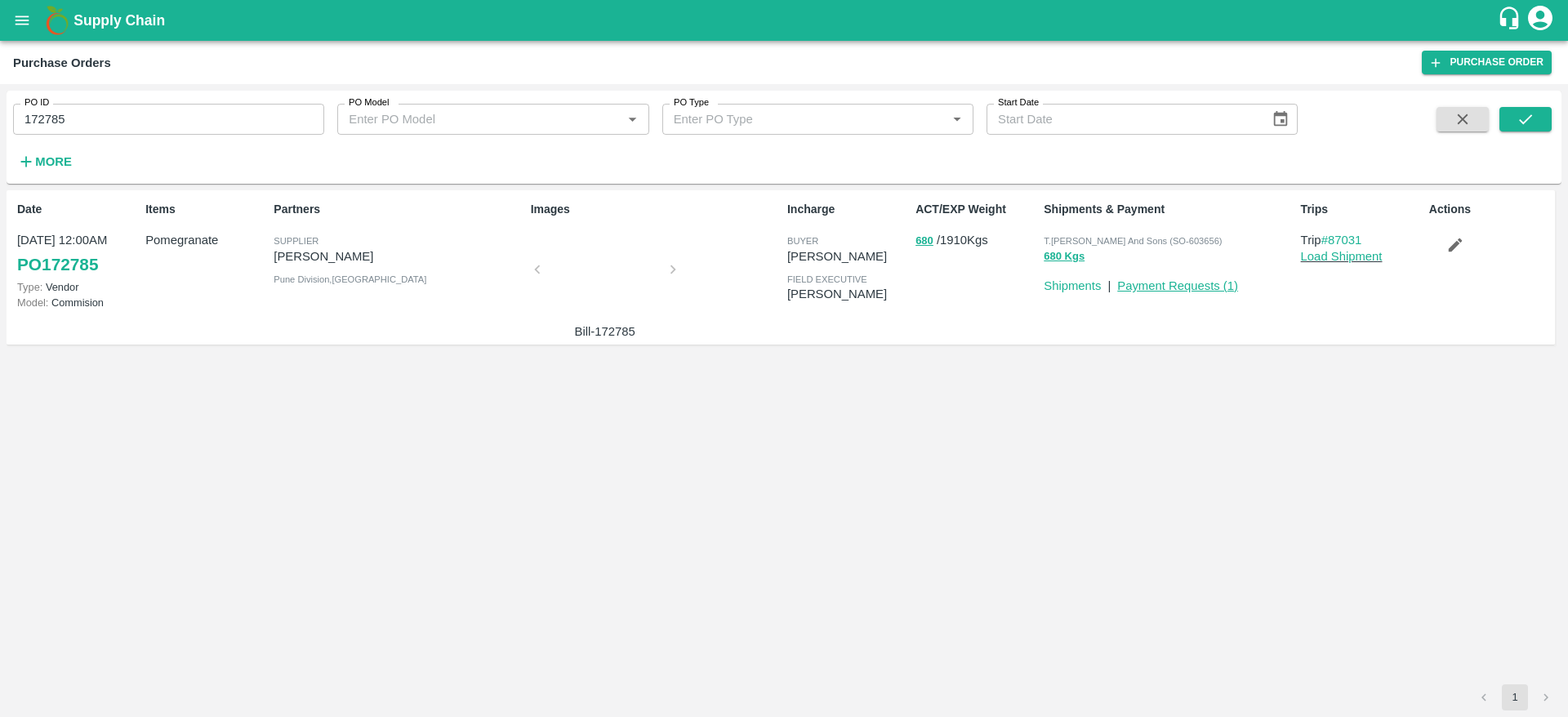
click at [1155, 285] on link "Payment Requests ( 1 )" at bounding box center [1178, 285] width 121 height 13
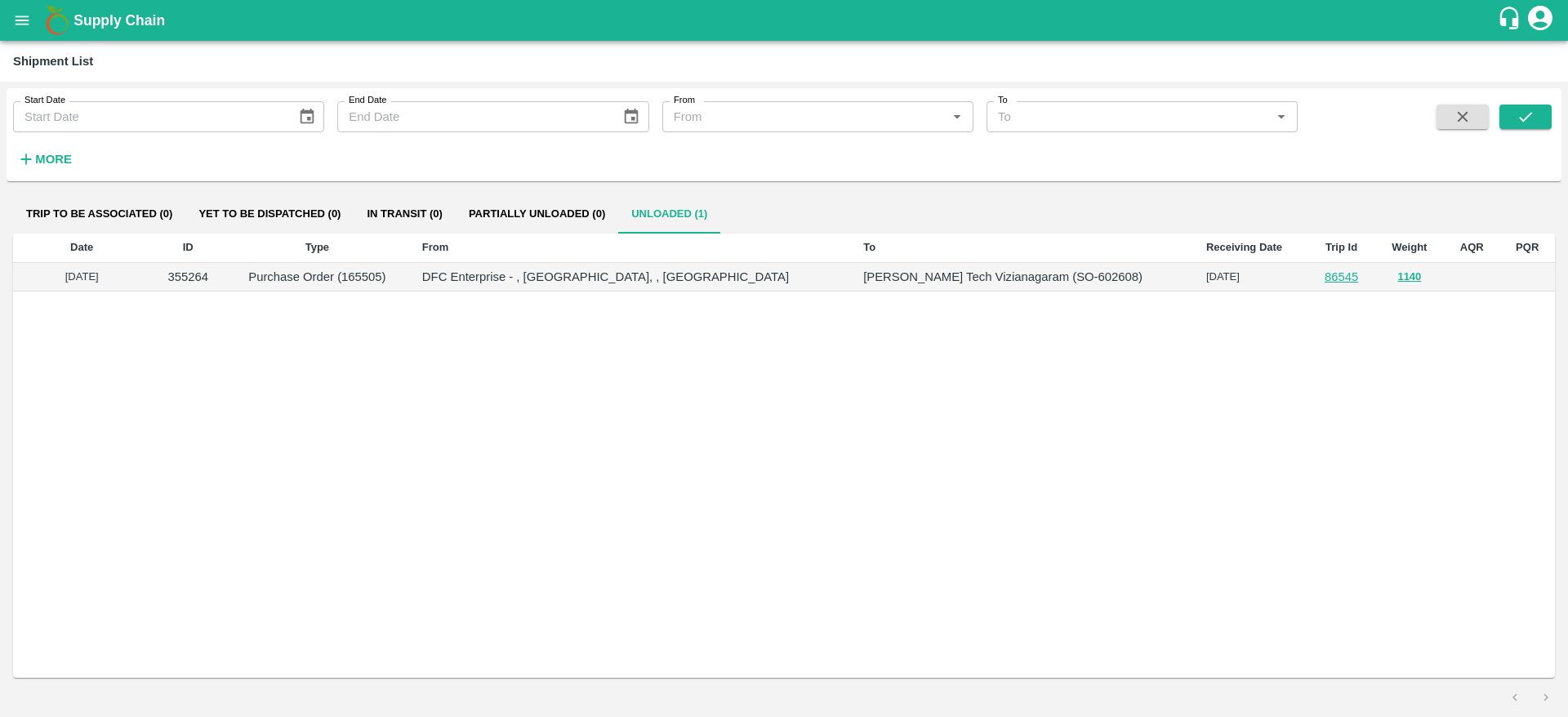
type input "DD/MM/YYYY"
click at [215, 108] on input "DD/MM/YYYY" at bounding box center [149, 116] width 272 height 31
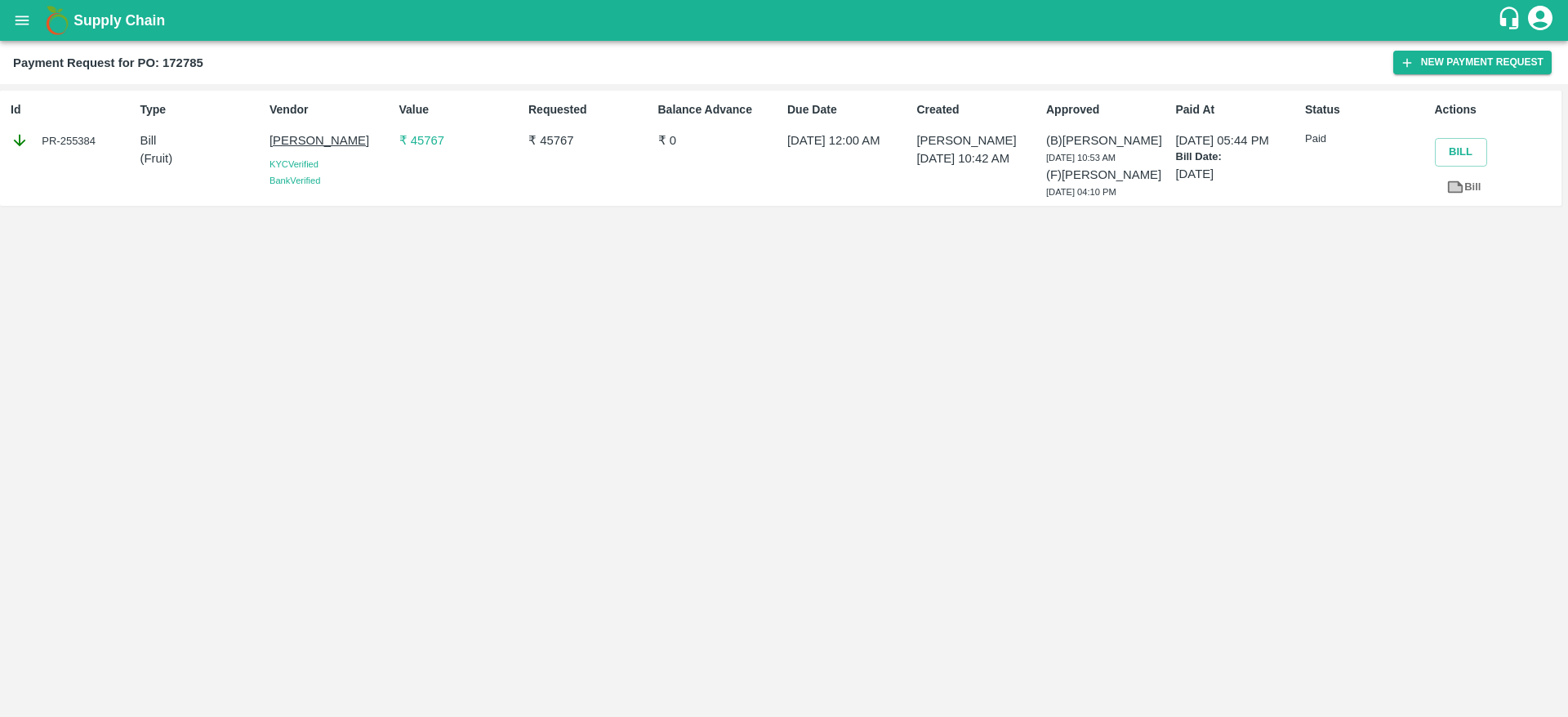
click at [1470, 193] on link "Bill" at bounding box center [1464, 187] width 58 height 29
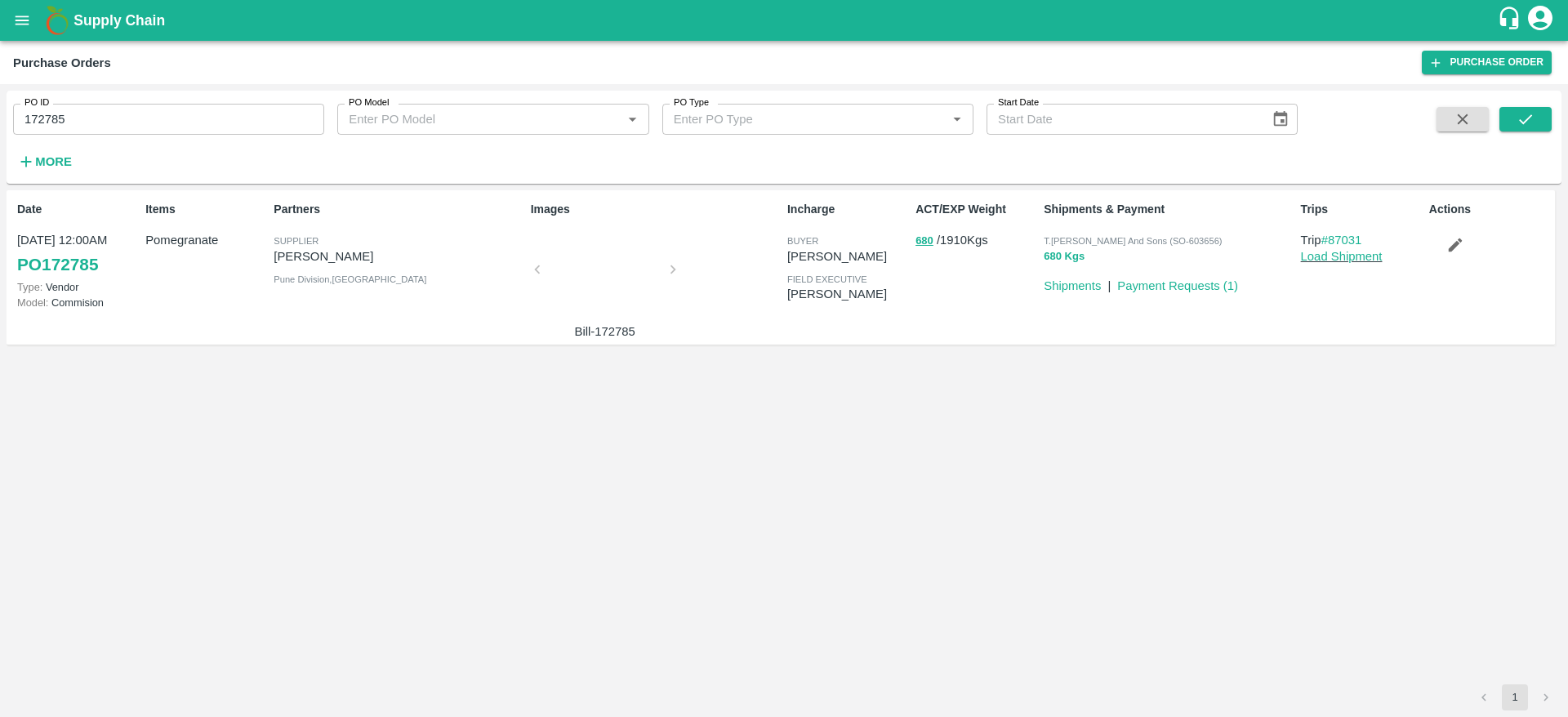
click at [1056, 258] on button "680 Kgs" at bounding box center [1064, 256] width 41 height 19
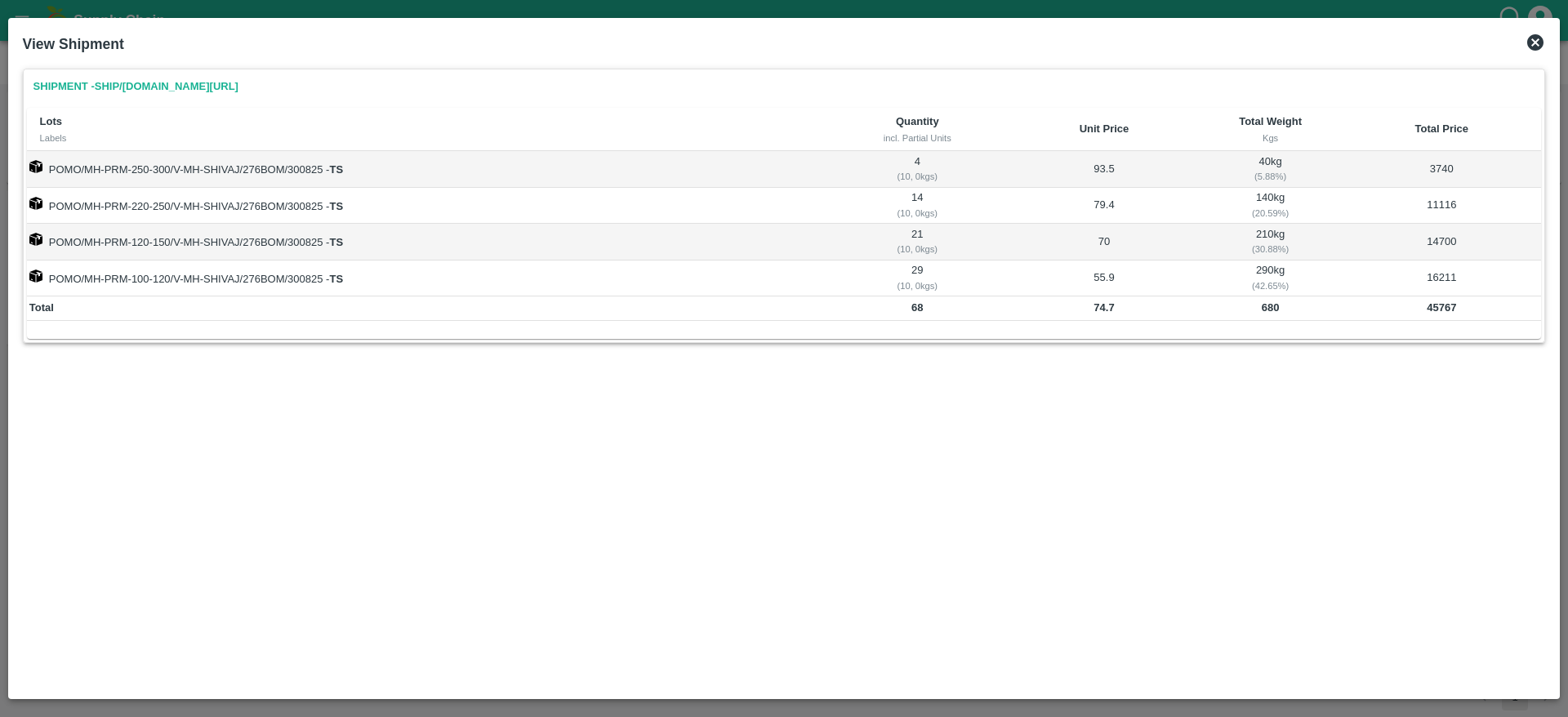
click at [179, 92] on link "Shipment - SHIP/T.KI/358346" at bounding box center [136, 86] width 218 height 29
